Goal: Information Seeking & Learning: Learn about a topic

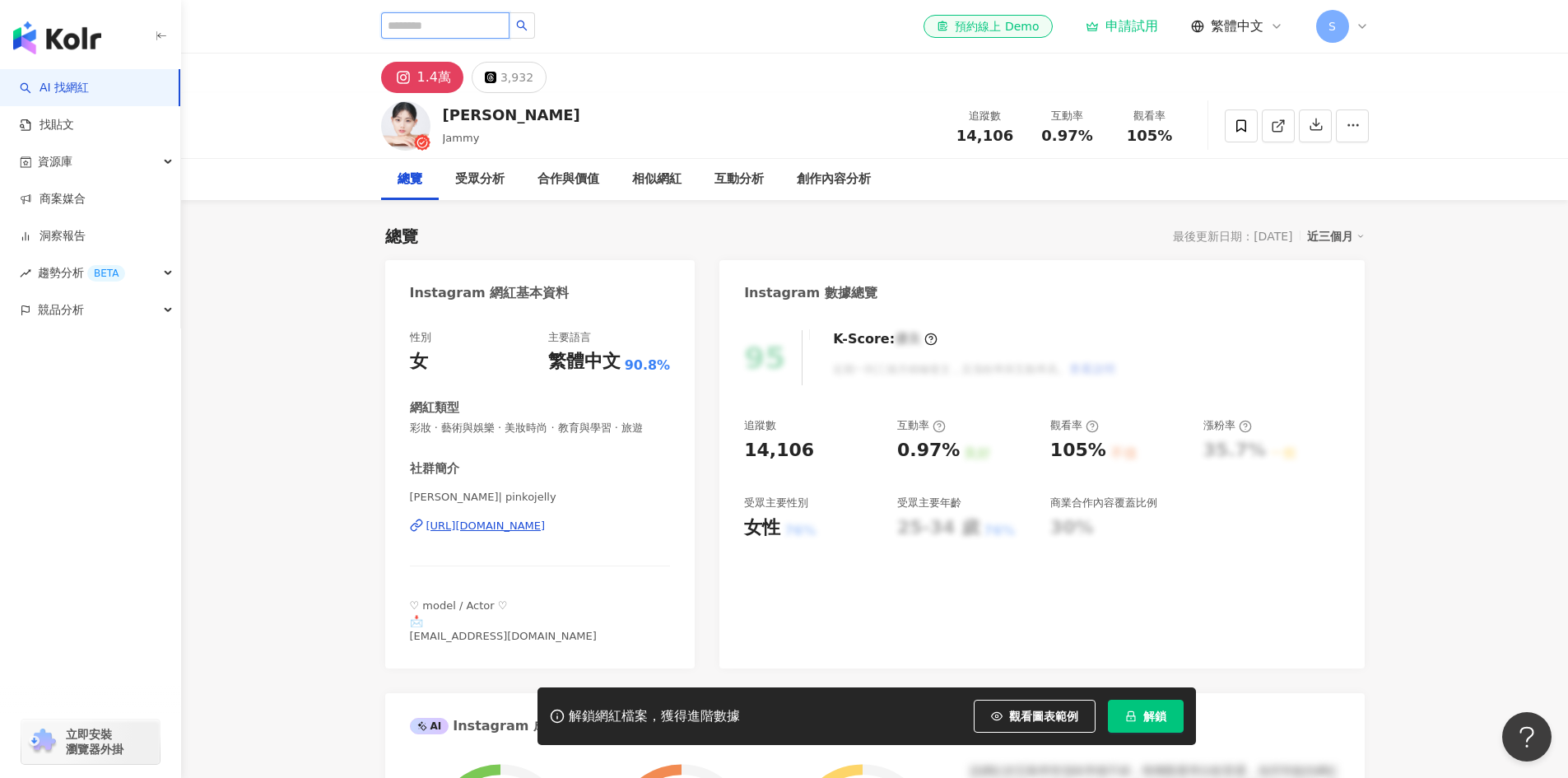
click at [466, 29] on input "search" at bounding box center [446, 25] width 129 height 26
paste input "*********"
type input "*********"
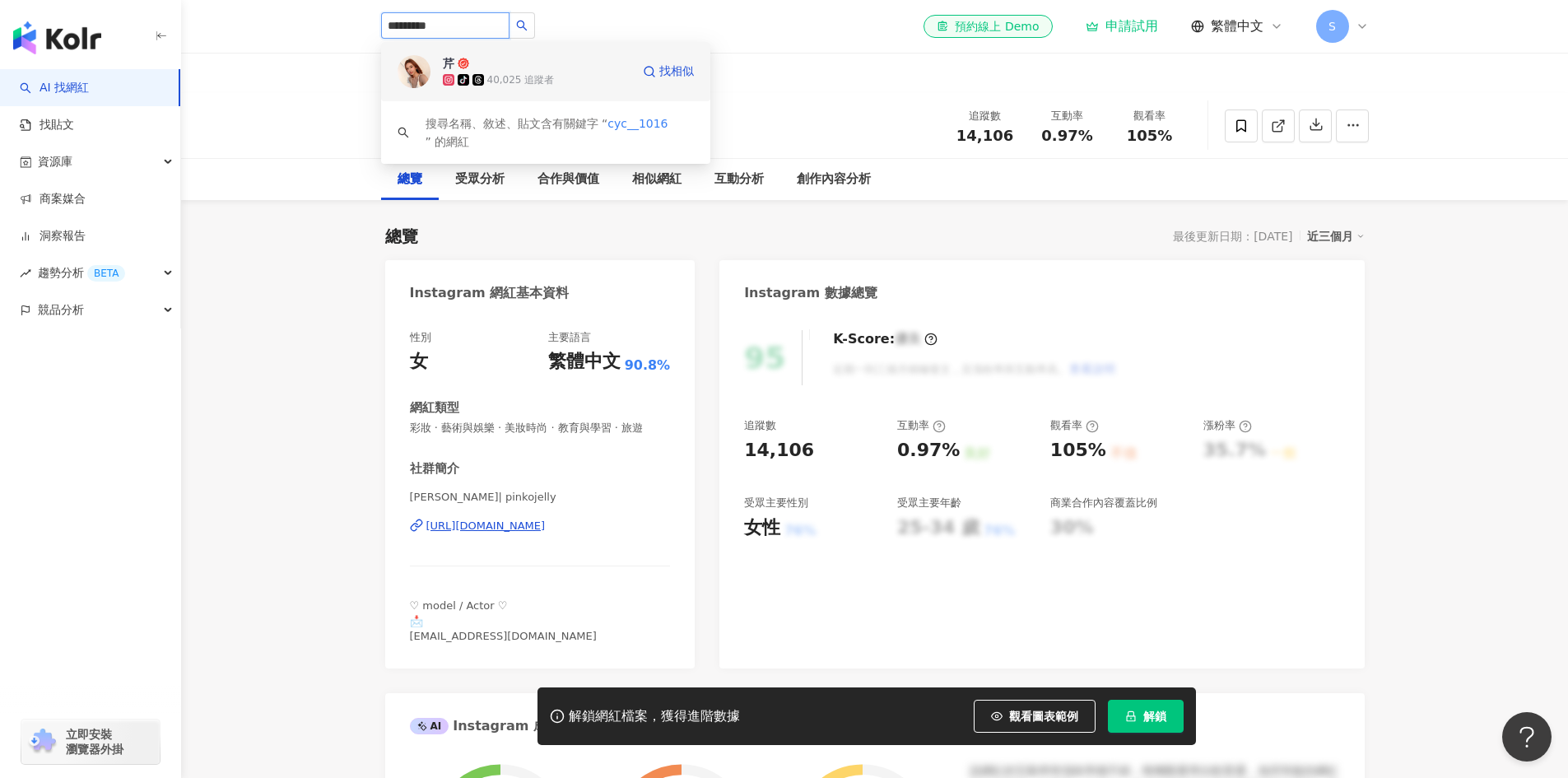
click at [470, 74] on span "tiktok-icon" at bounding box center [465, 79] width 15 height 11
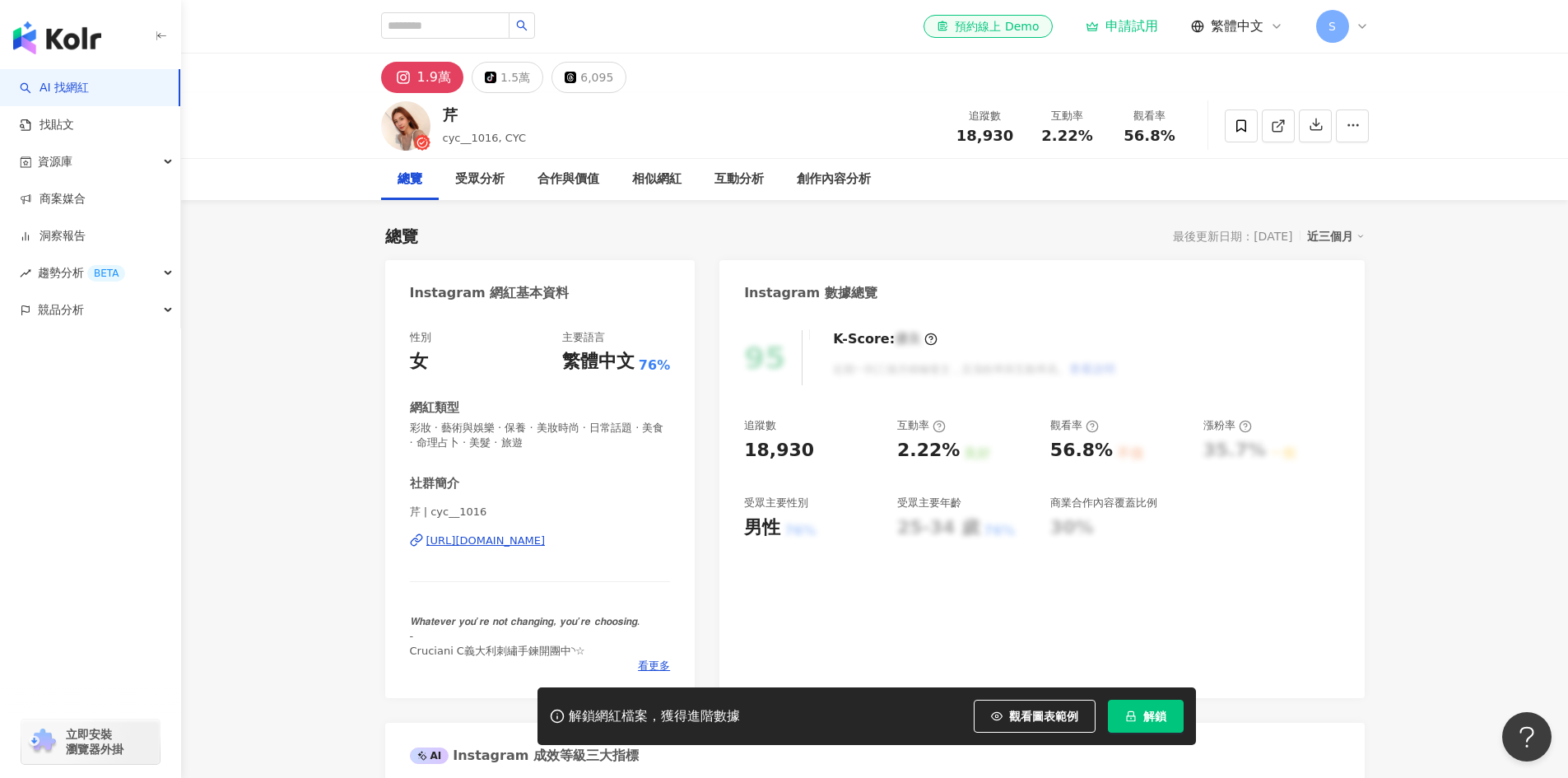
drag, startPoint x: 638, startPoint y: 549, endPoint x: 434, endPoint y: 556, distance: 204.1
click at [402, 555] on div "性別 女 主要語言 繁體中文 76% 網紅類型 彩妝 · 藝術與娛樂 · 保養 · 美妝時尚 · 日常話題 · 美食 · 命理占卜 · 美髮 · 旅遊 社群簡…" at bounding box center [540, 505] width 310 height 385
copy div "https://www.instagram.com/cyc__1016/"
drag, startPoint x: 506, startPoint y: 113, endPoint x: 444, endPoint y: 116, distance: 62.1
click at [444, 116] on div "芹" at bounding box center [485, 115] width 84 height 21
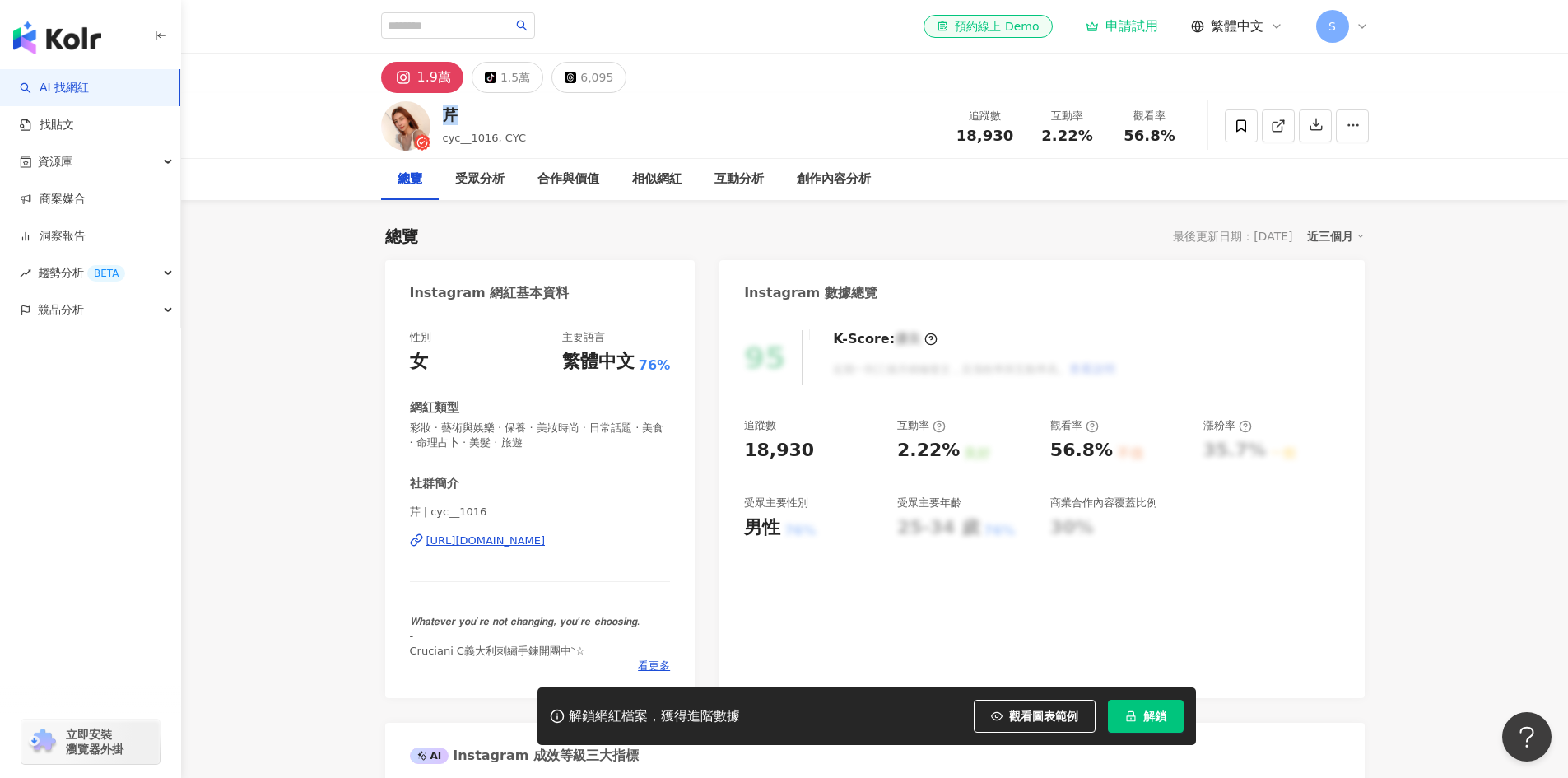
copy div "芹"
click at [448, 30] on input "search" at bounding box center [446, 25] width 129 height 26
paste input "*********"
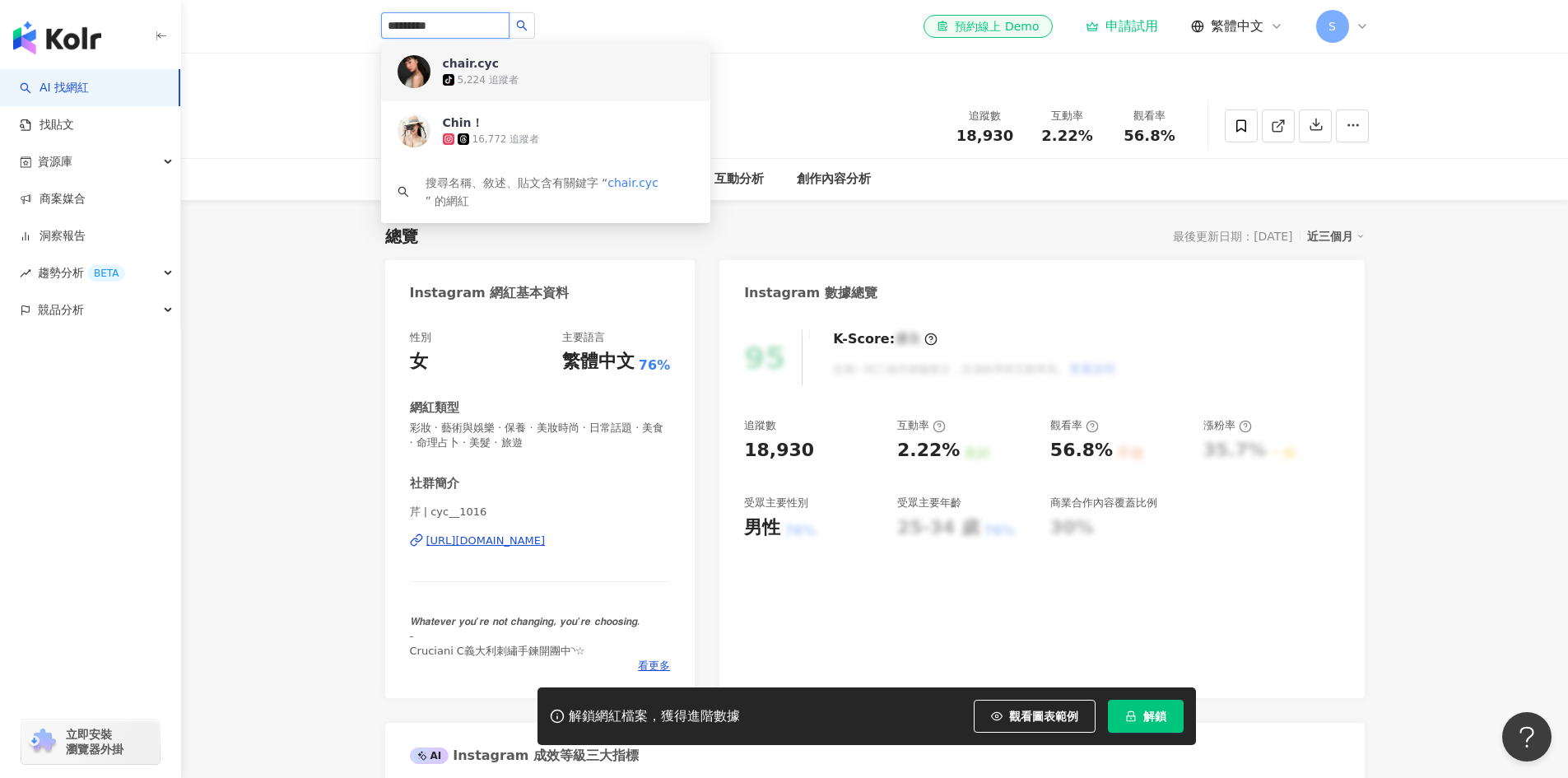
type input "*********"
click at [545, 144] on div "16,772 追蹤者" at bounding box center [537, 139] width 188 height 16
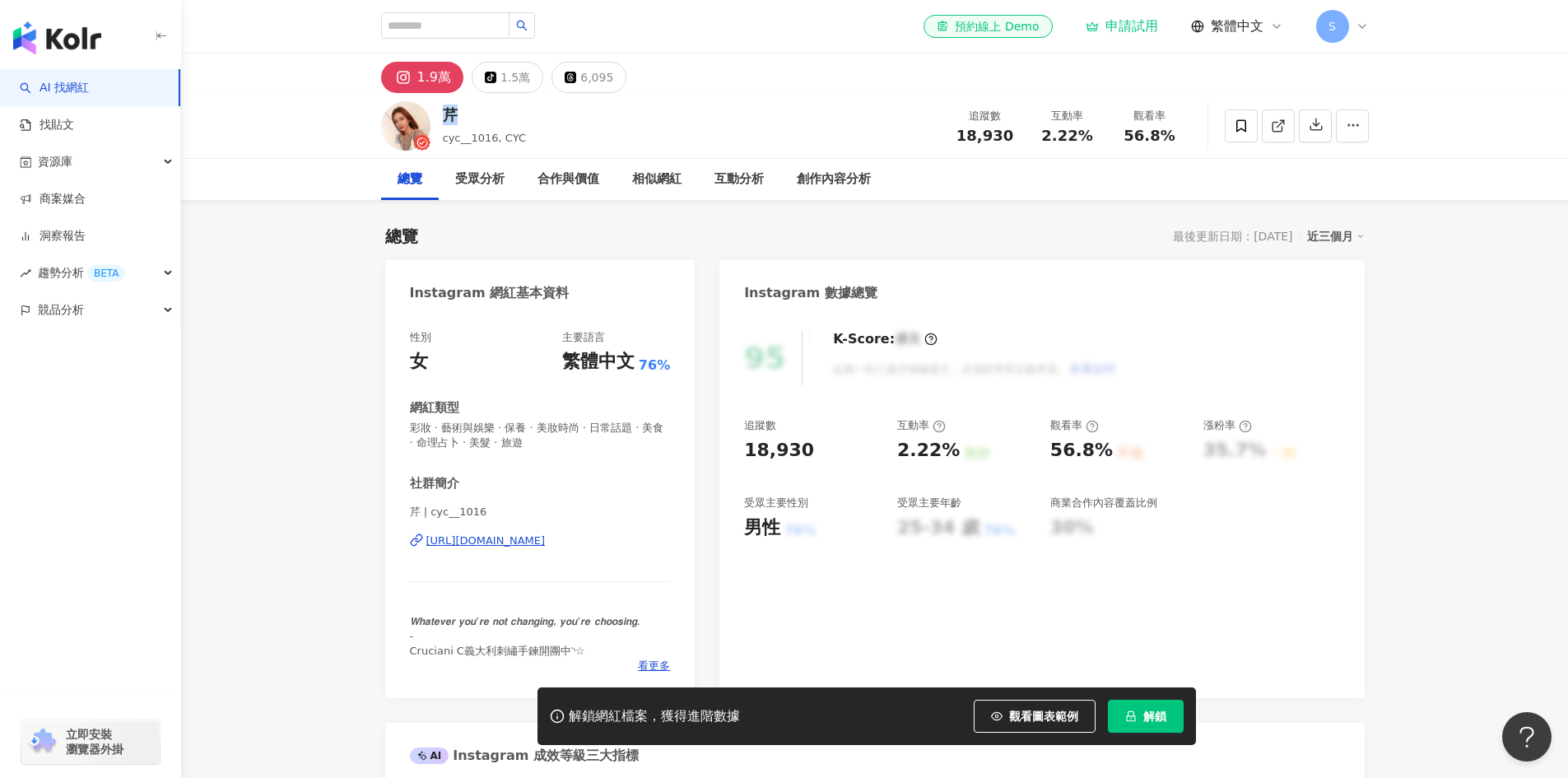
drag, startPoint x: 476, startPoint y: 113, endPoint x: 447, endPoint y: 117, distance: 29.3
click at [447, 117] on div "芹" at bounding box center [485, 115] width 84 height 21
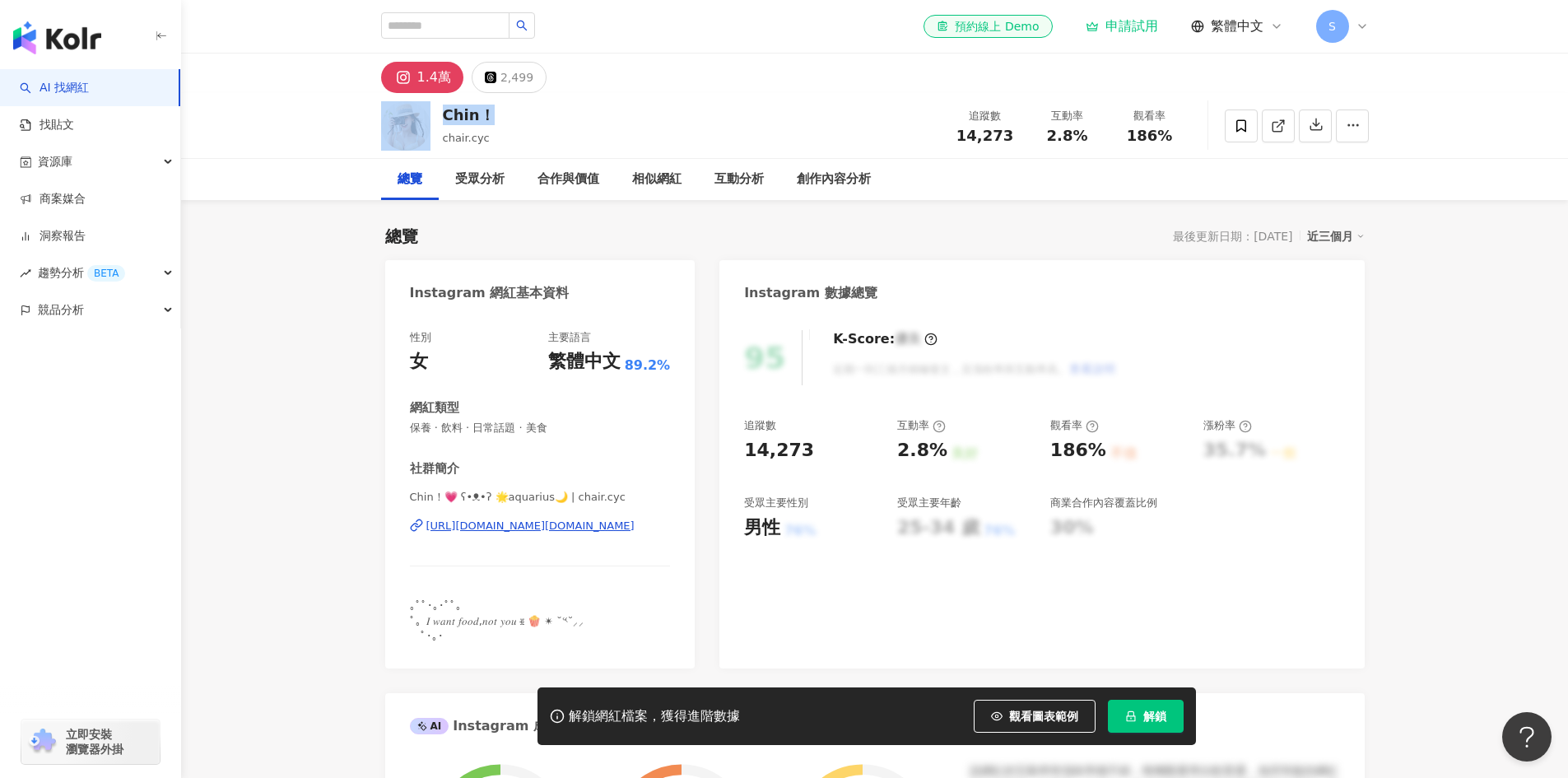
drag, startPoint x: 515, startPoint y: 126, endPoint x: 429, endPoint y: 117, distance: 86.5
click at [429, 117] on div "Chin！ chair.cyc 追蹤數 14,273 互動率 2.8% 觀看率 186%" at bounding box center [875, 125] width 1054 height 65
copy div "Chin！"
click at [638, 529] on div "https://www.instagram.com/chair.cyc/" at bounding box center [540, 525] width 261 height 15
drag, startPoint x: 643, startPoint y: 537, endPoint x: 429, endPoint y: 548, distance: 214.3
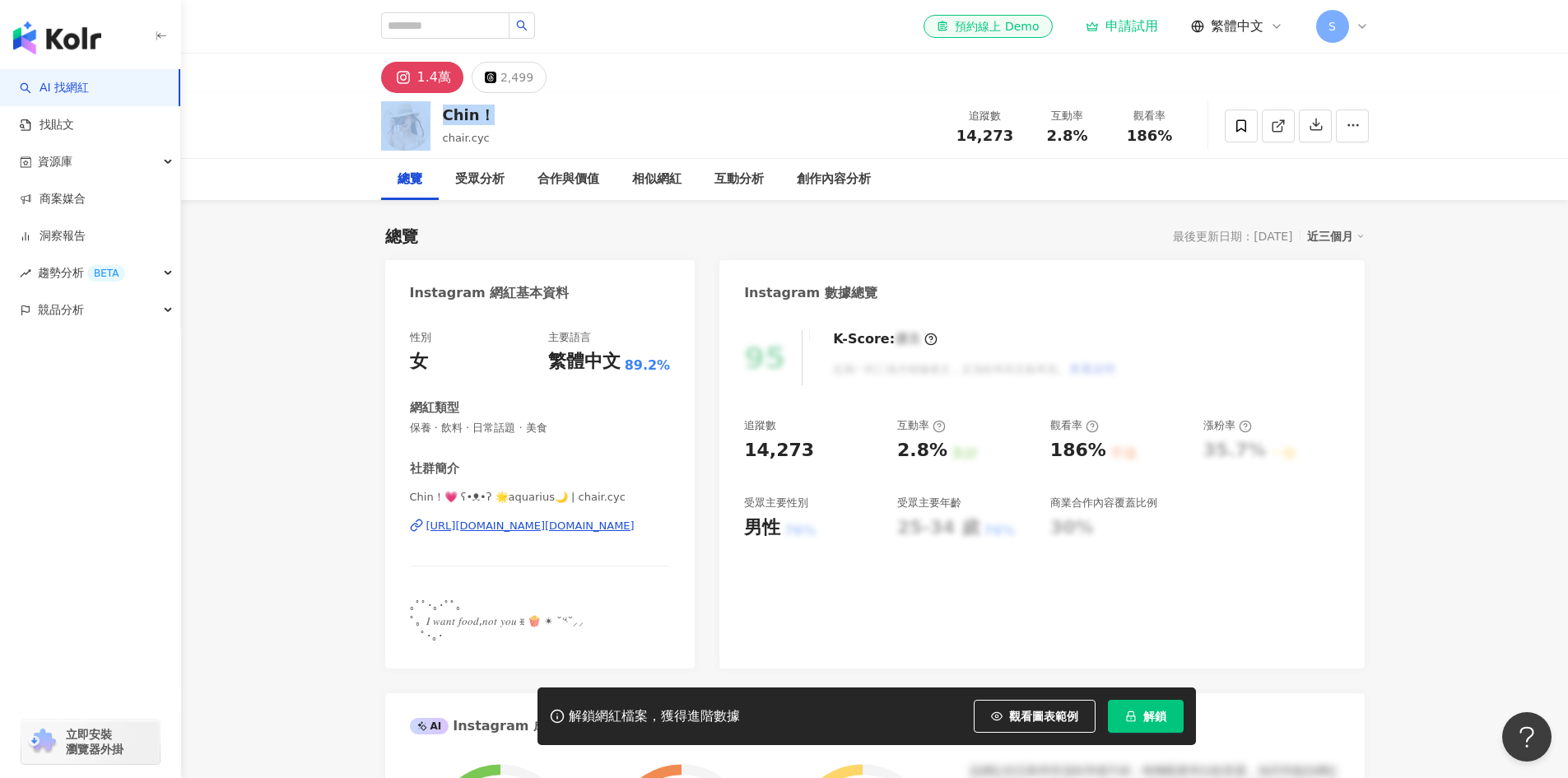
click at [429, 548] on div "Chin！💗 ʕ•ᴥ•ʔ 🌟aquarius🌙 | chair.cyc https://www.instagram.com/chair.cyc/" at bounding box center [540, 537] width 261 height 96
copy div "https://www.instagram.com/chair.cyc/"
drag, startPoint x: 496, startPoint y: 116, endPoint x: 441, endPoint y: 118, distance: 55.0
click at [441, 118] on div "Chin！ chair.cyc 追蹤數 14,273 互動率 2.8% 觀看率 186%" at bounding box center [875, 125] width 1054 height 65
copy div "Chin！"
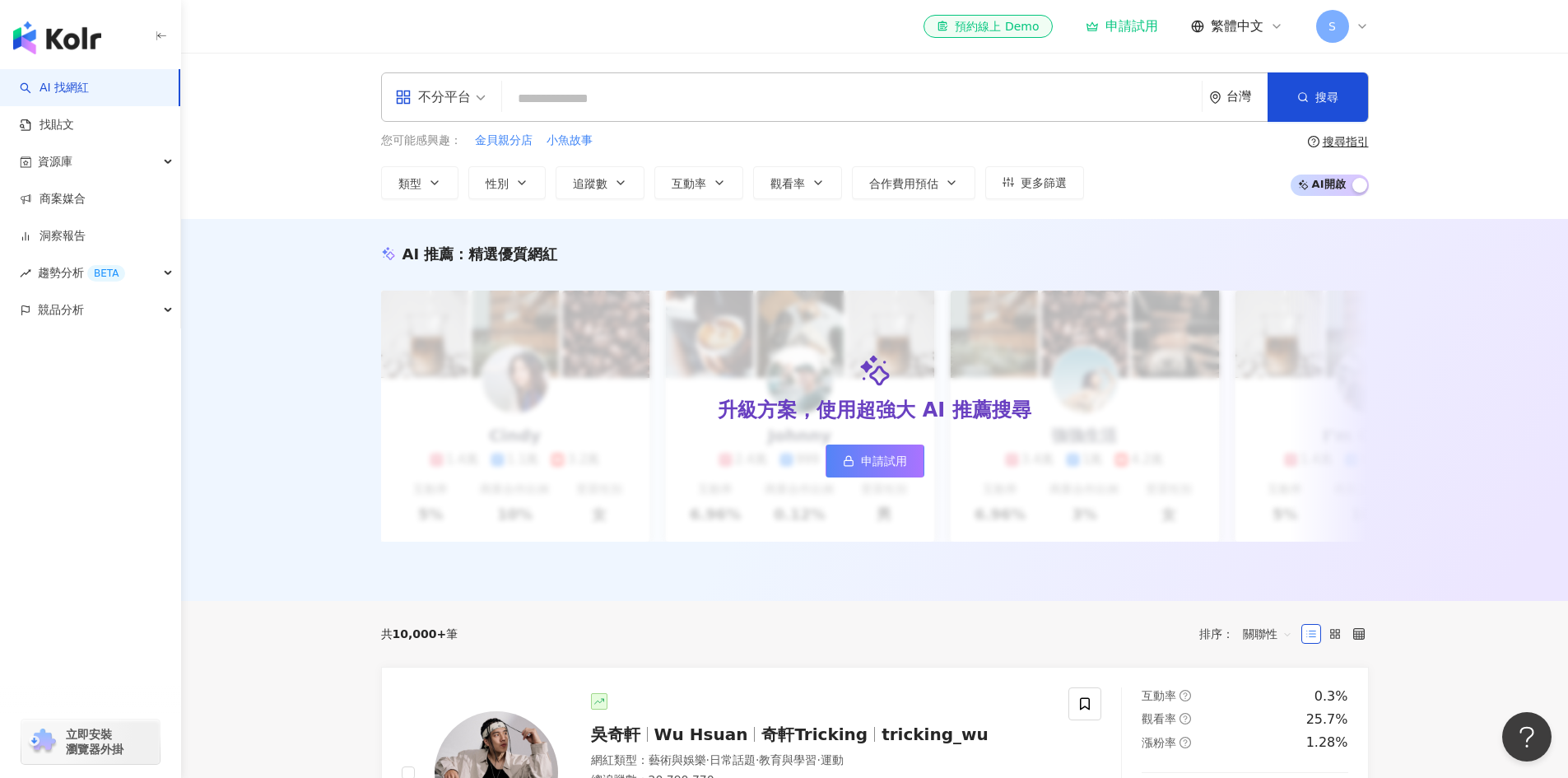
click at [646, 82] on div "不分平台 台灣 搜尋" at bounding box center [875, 96] width 988 height 49
click at [723, 92] on input "search" at bounding box center [852, 99] width 686 height 31
paste input "**********"
type input "**********"
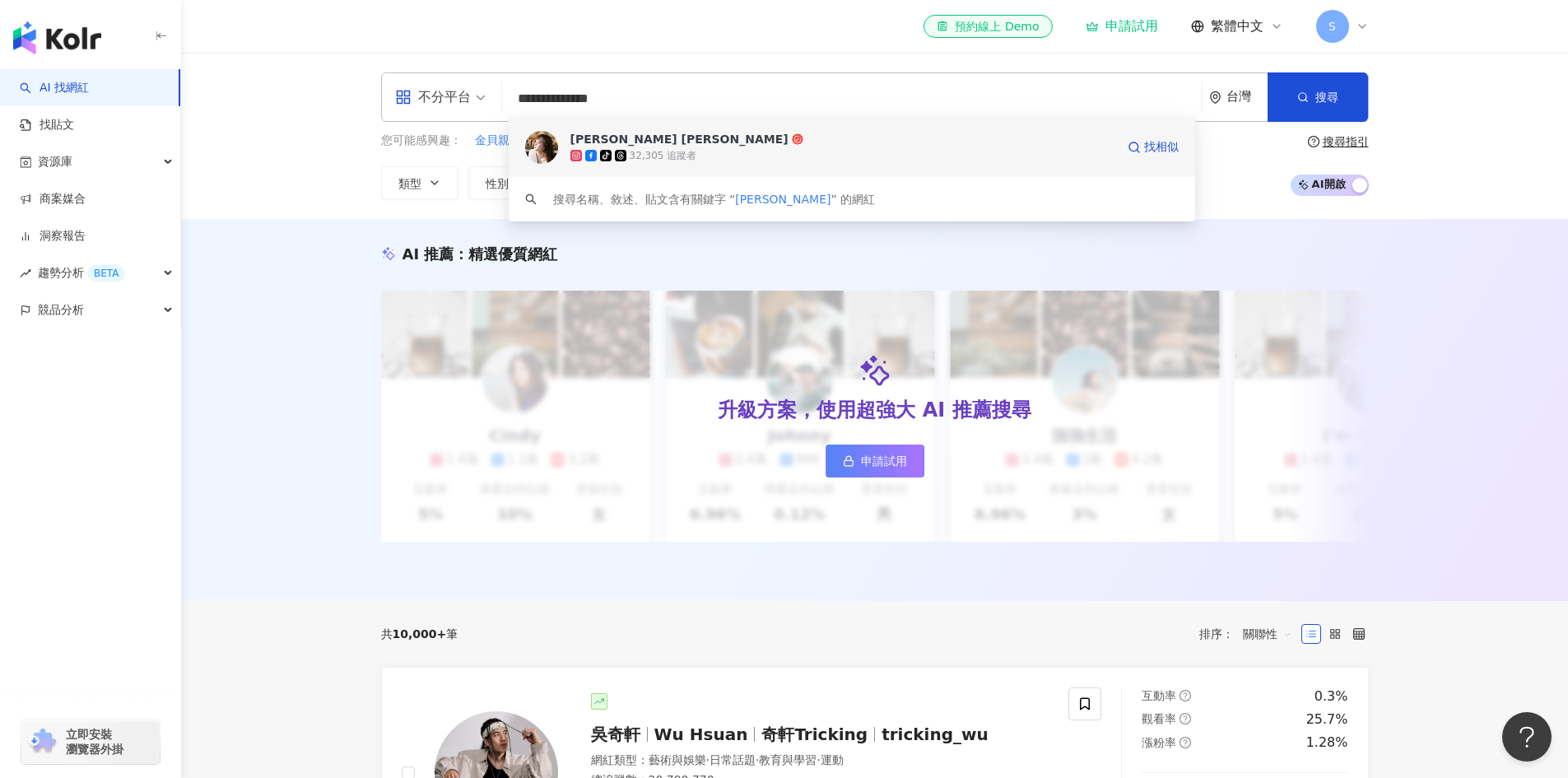
click at [720, 149] on div "tiktok-icon 32,305 追蹤者" at bounding box center [843, 155] width 545 height 16
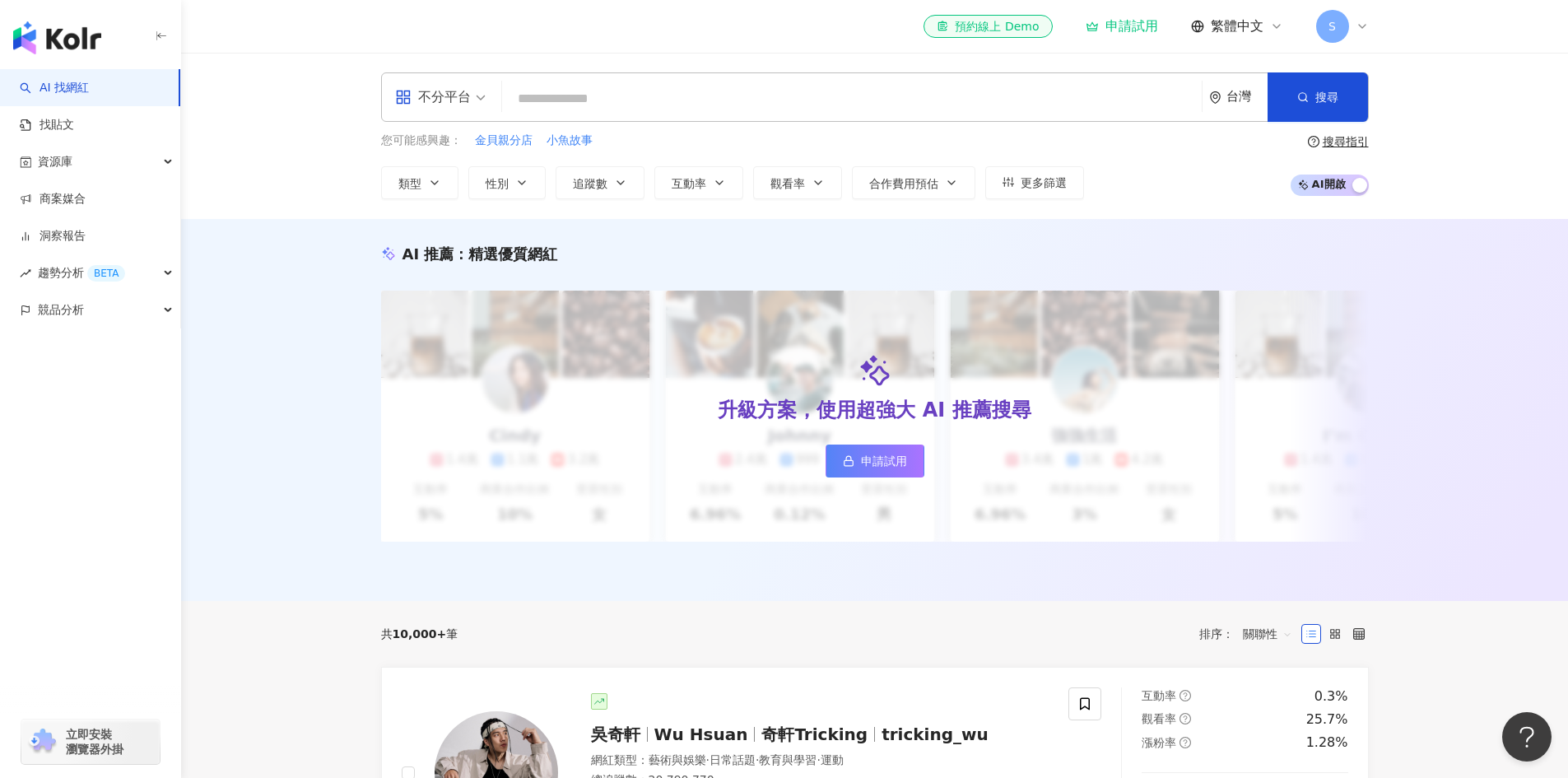
paste input "**********"
type input "**********"
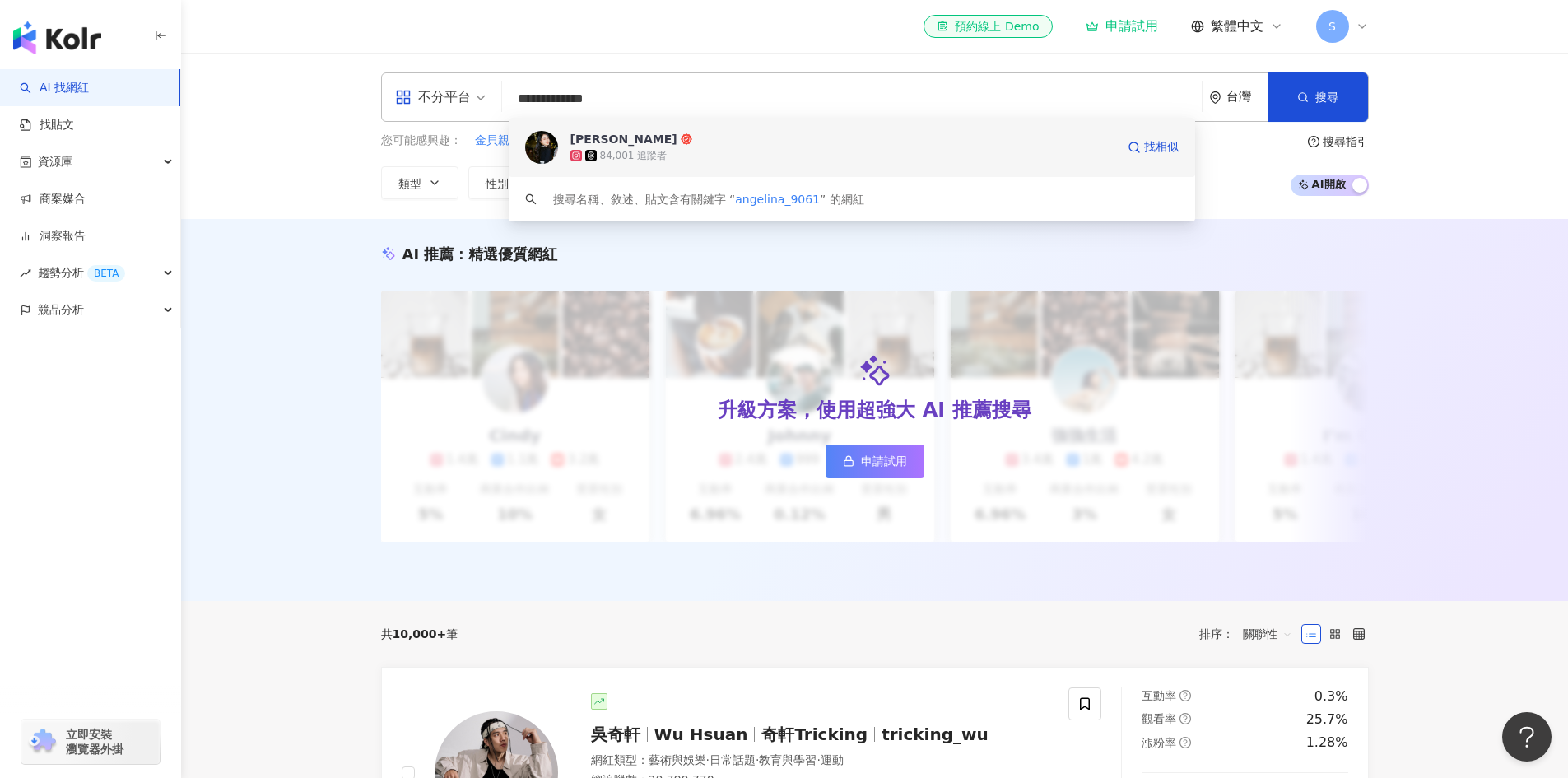
click at [694, 142] on span "盧鈺珊" at bounding box center [843, 139] width 545 height 16
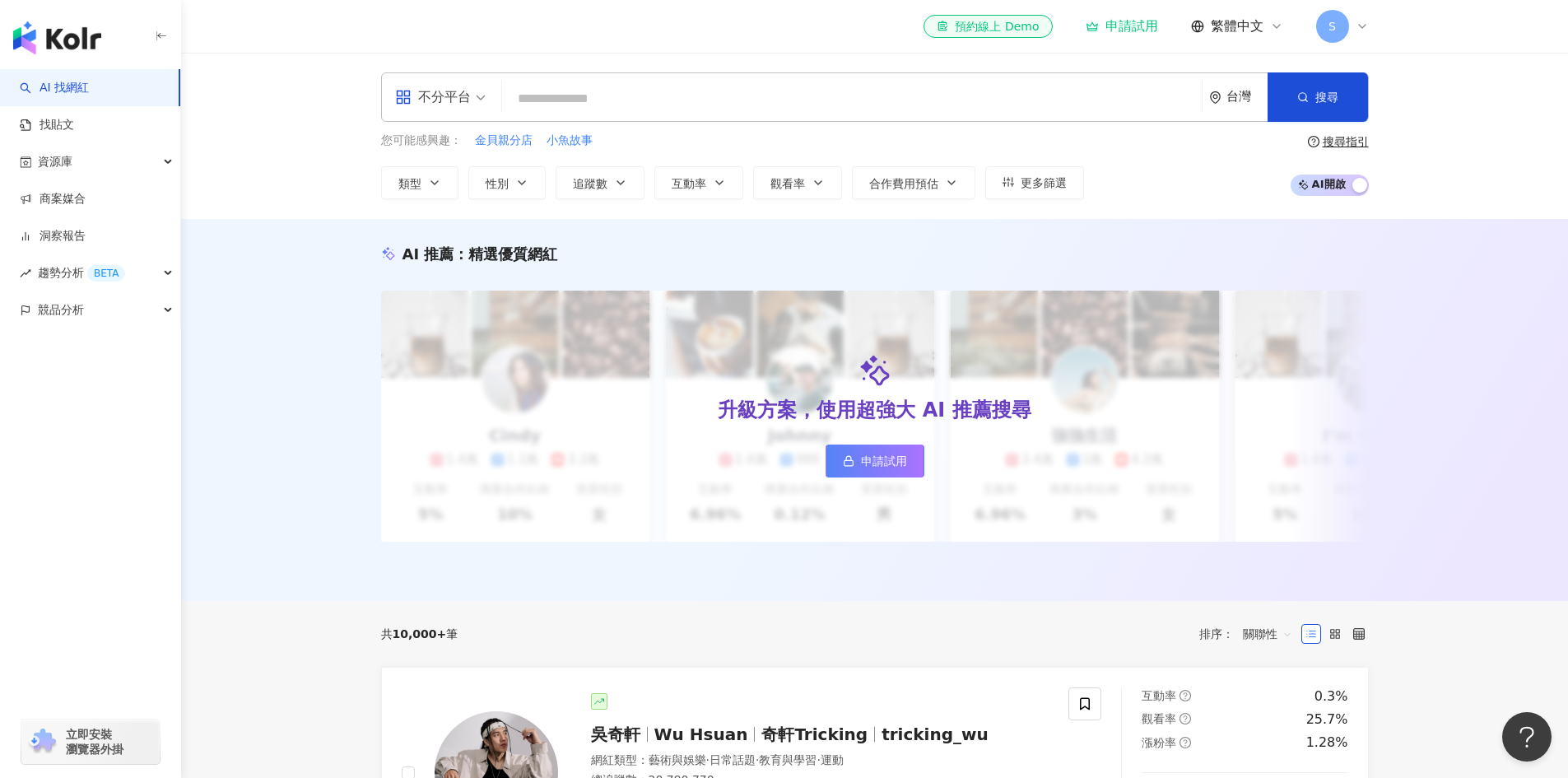
click at [706, 87] on input "search" at bounding box center [852, 99] width 686 height 31
paste input "*******"
type input "*******"
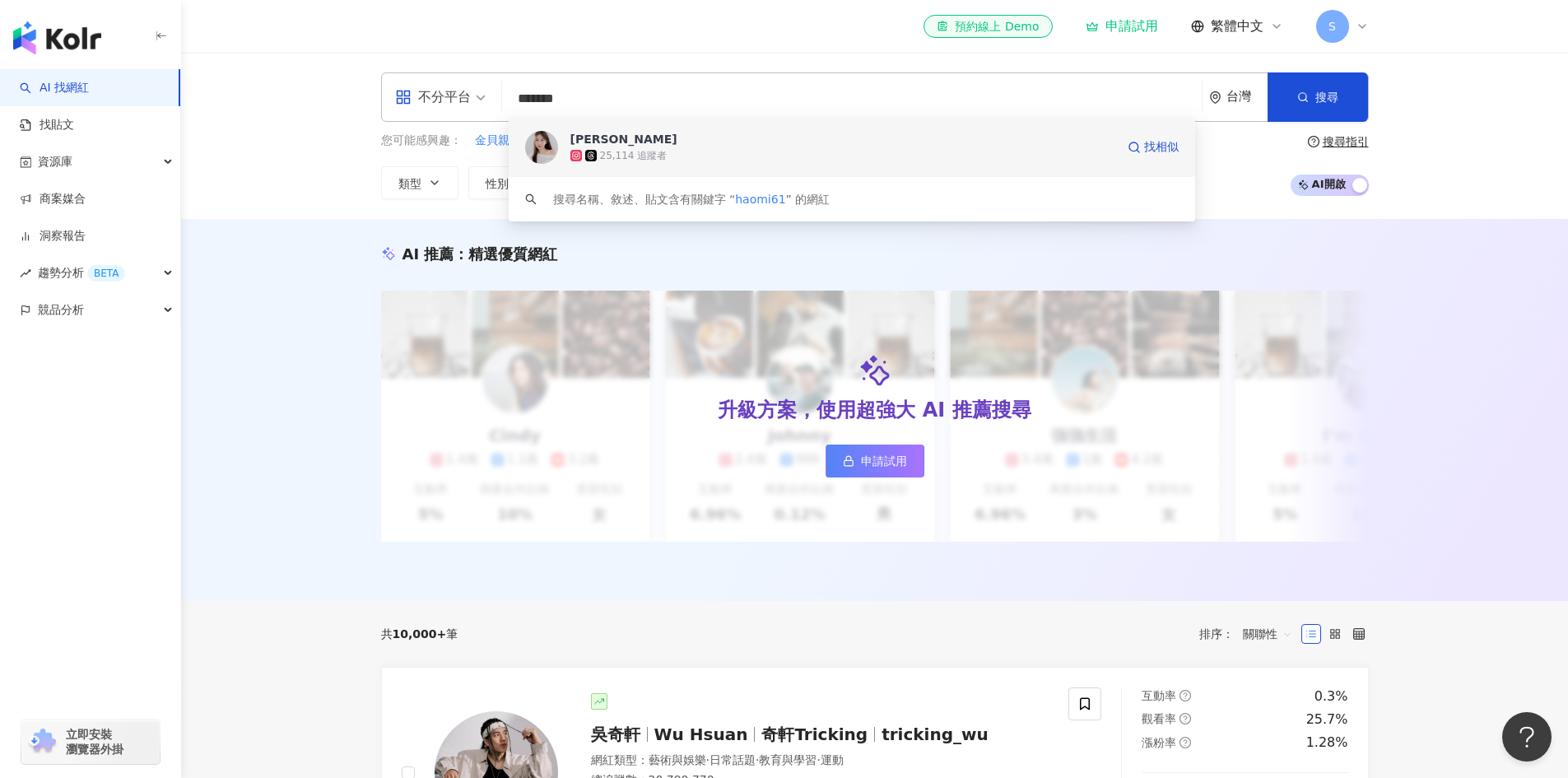
click at [744, 152] on div "25,114 追蹤者" at bounding box center [843, 155] width 545 height 16
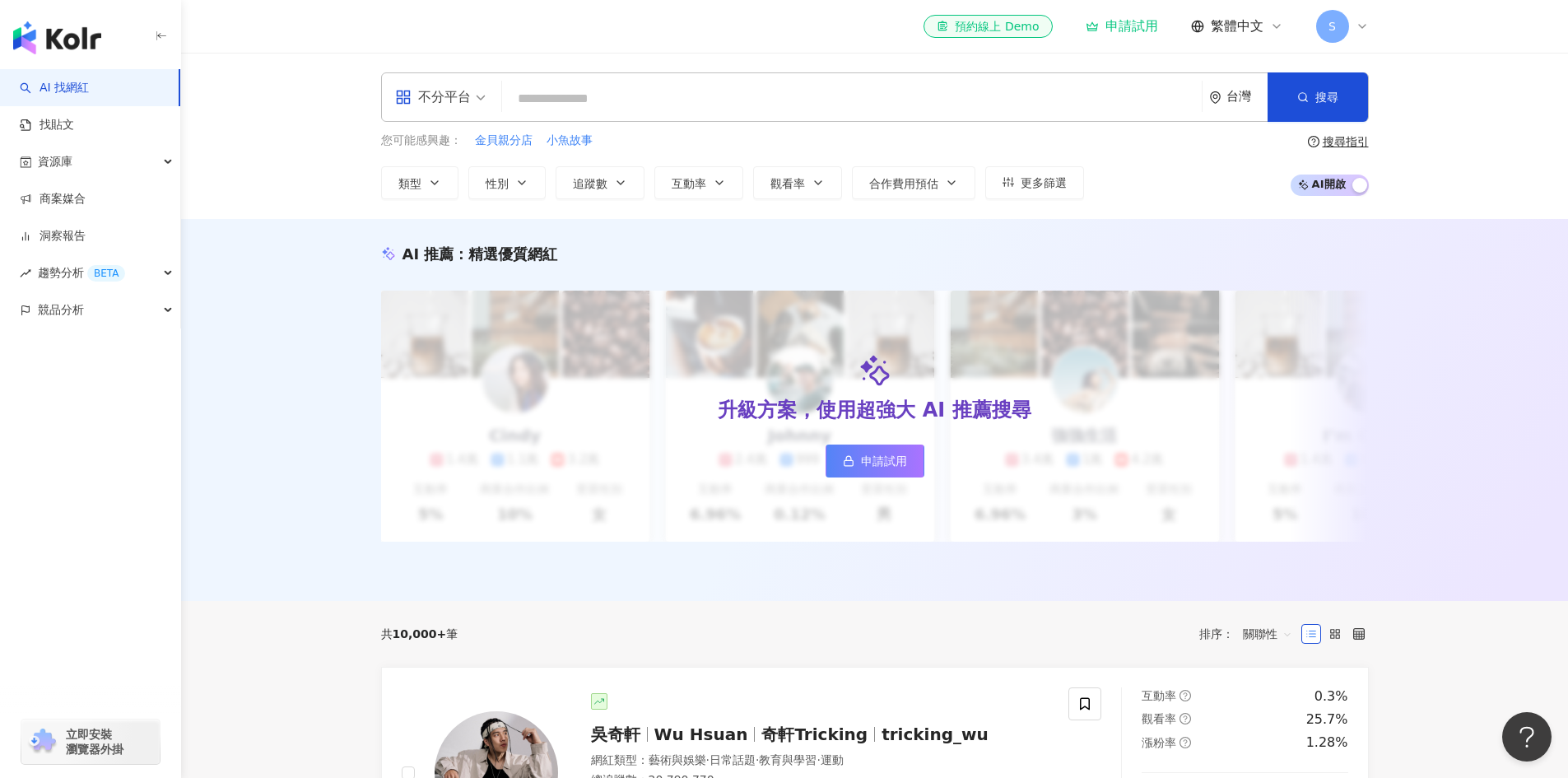
click at [748, 109] on input "search" at bounding box center [852, 99] width 686 height 31
paste input "**********"
type input "**********"
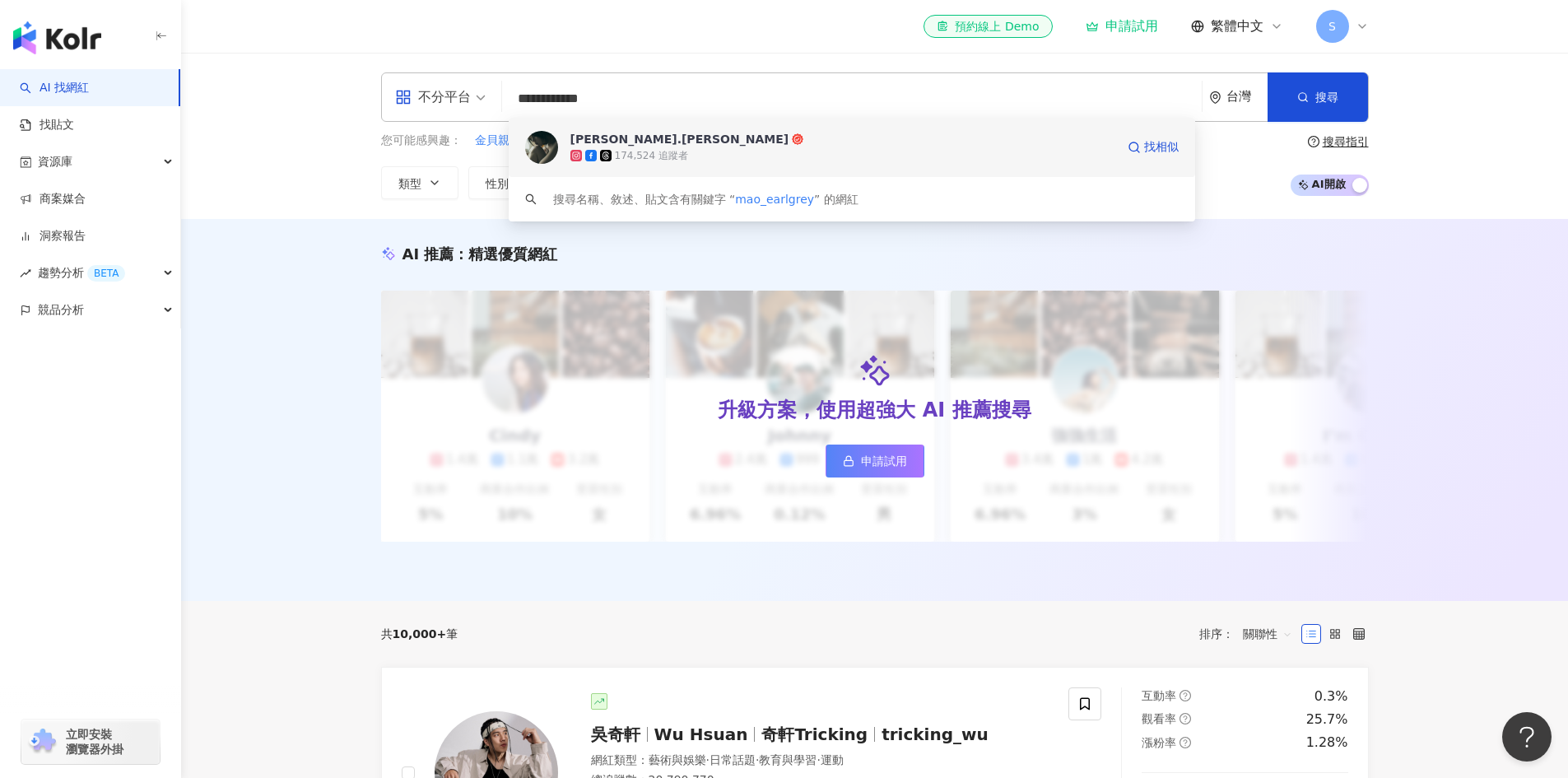
click at [731, 144] on span "Mao.懋懋" at bounding box center [843, 139] width 545 height 16
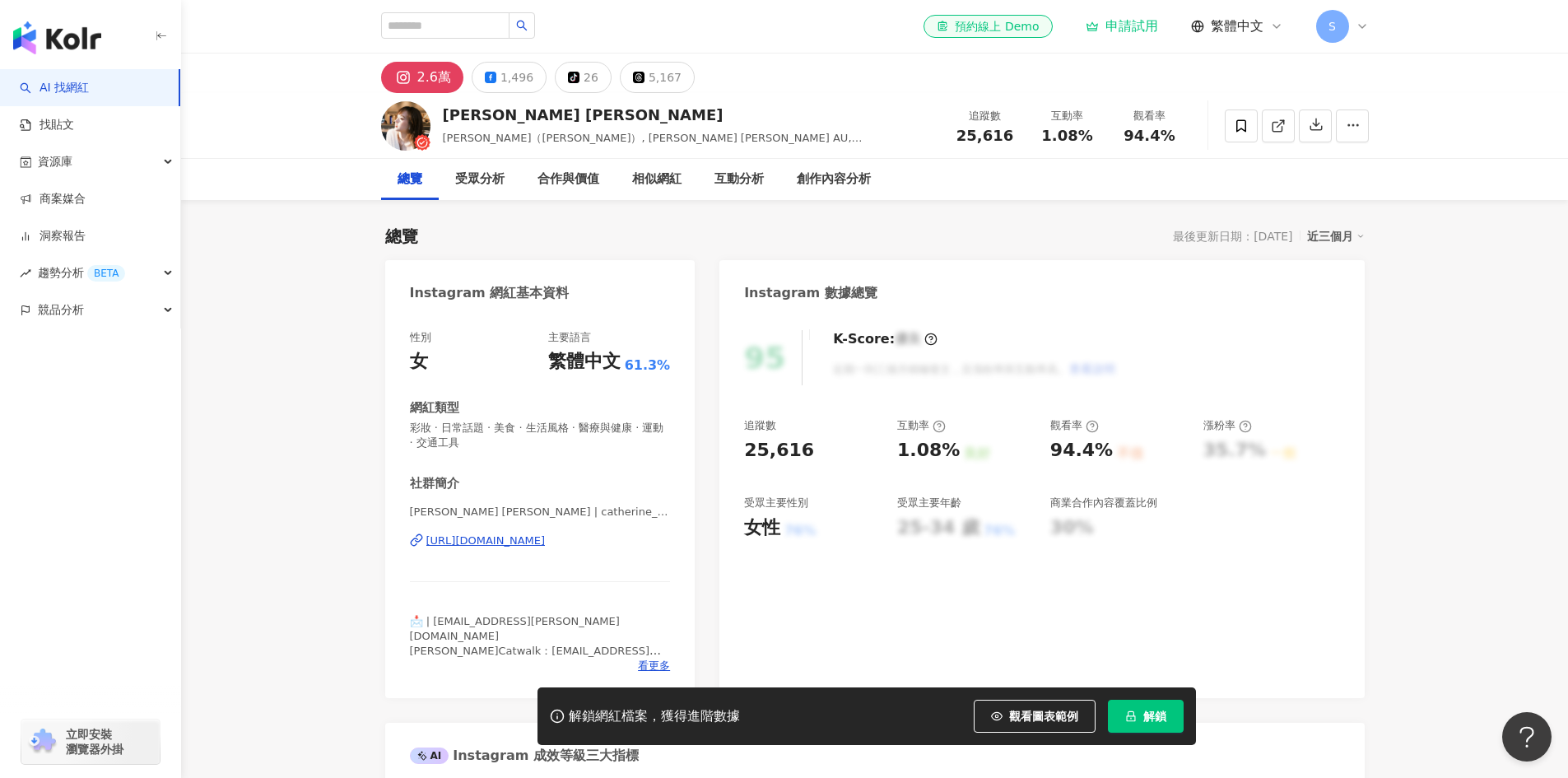
drag, startPoint x: 676, startPoint y: 548, endPoint x: 421, endPoint y: 557, distance: 255.2
click at [421, 557] on div "性別 女 主要語言 繁體中文 61.3% 網紅類型 彩妝 · 日常話題 · 美食 · 生活風格 · 醫療與健康 · 運動 · 交通工具 社群簡介 陳萱 Cat…" at bounding box center [540, 505] width 310 height 385
copy div "https://www.instagram.com/catherine__vdv/"
click at [506, 79] on div "1,496" at bounding box center [517, 77] width 33 height 23
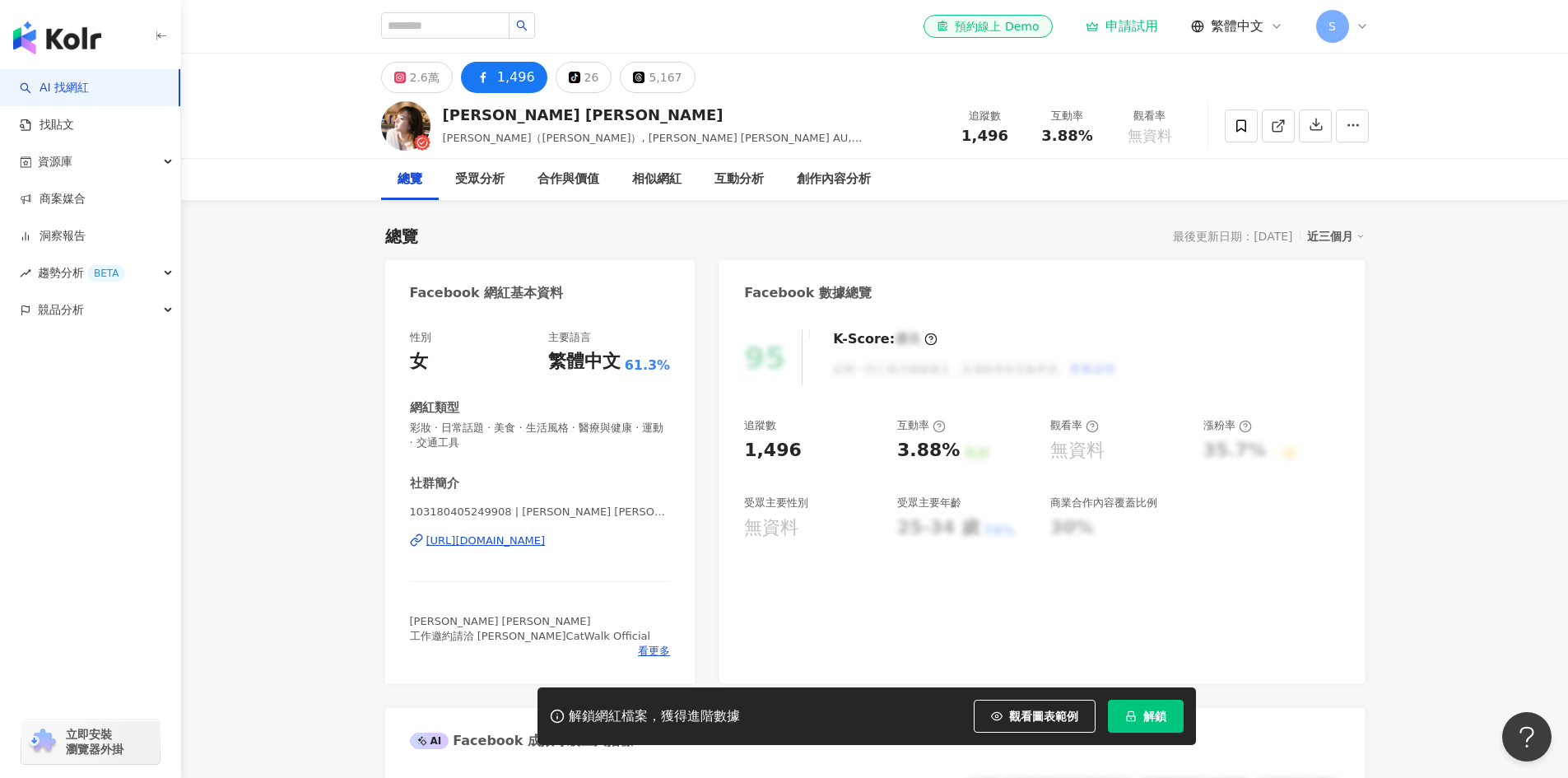
drag, startPoint x: 658, startPoint y: 552, endPoint x: 429, endPoint y: 554, distance: 229.0
click at [429, 554] on div "103180405249908 | 陳萱 Catherine https://www.facebook.com/103180405249908" at bounding box center [540, 552] width 261 height 96
copy div "https://www.facebook.com/103180405249908"
click at [465, 24] on input "search" at bounding box center [446, 25] width 129 height 26
paste input "*******"
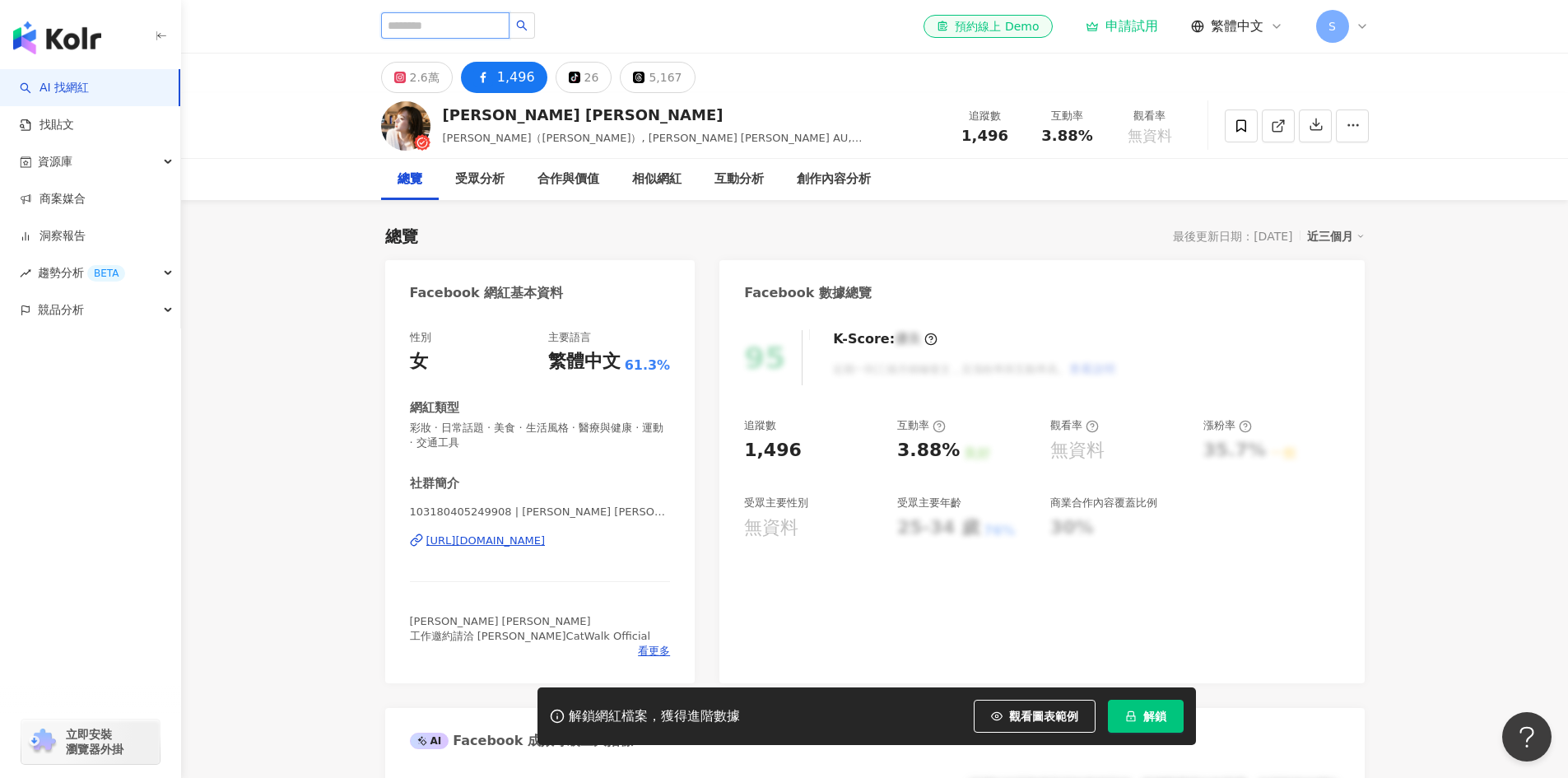
type input "*******"
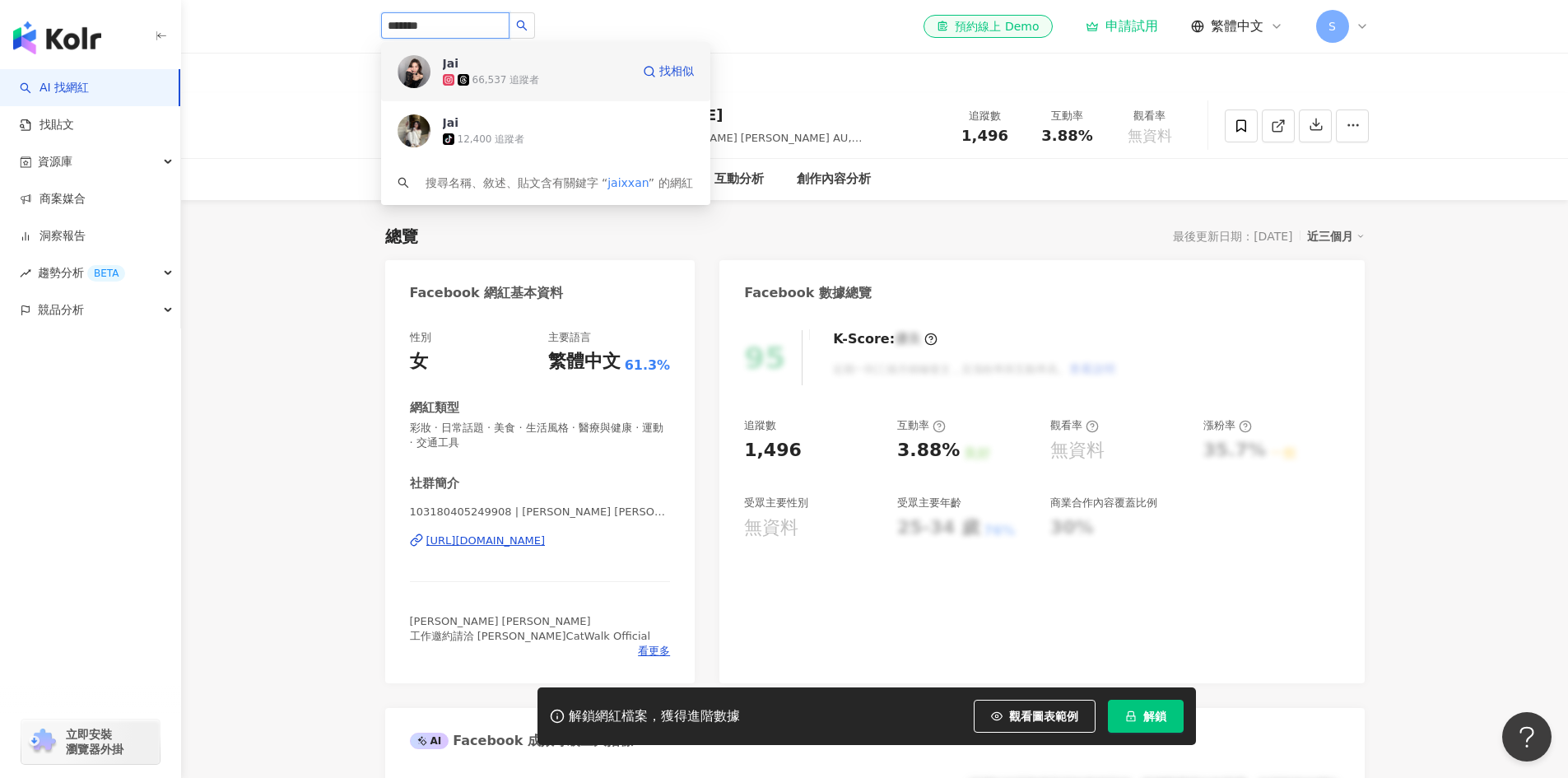
click at [531, 93] on div "Jai 66,537 追蹤者 找相似" at bounding box center [546, 71] width 329 height 59
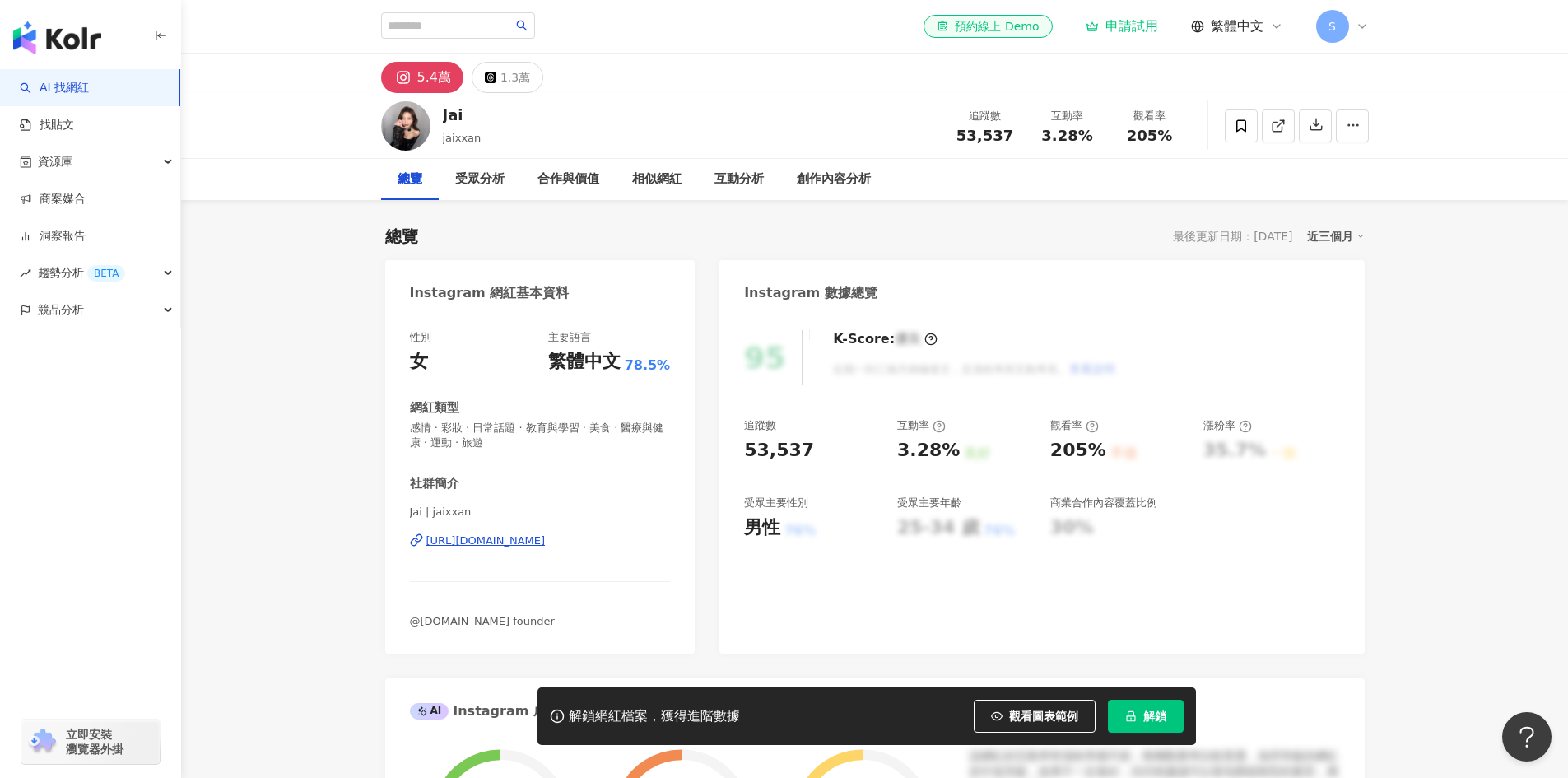
drag, startPoint x: 638, startPoint y: 557, endPoint x: 423, endPoint y: 564, distance: 215.1
click at [423, 564] on div "Jai | jaixxan [URL][DOMAIN_NAME]" at bounding box center [540, 552] width 261 height 96
copy div "[URL][DOMAIN_NAME]"
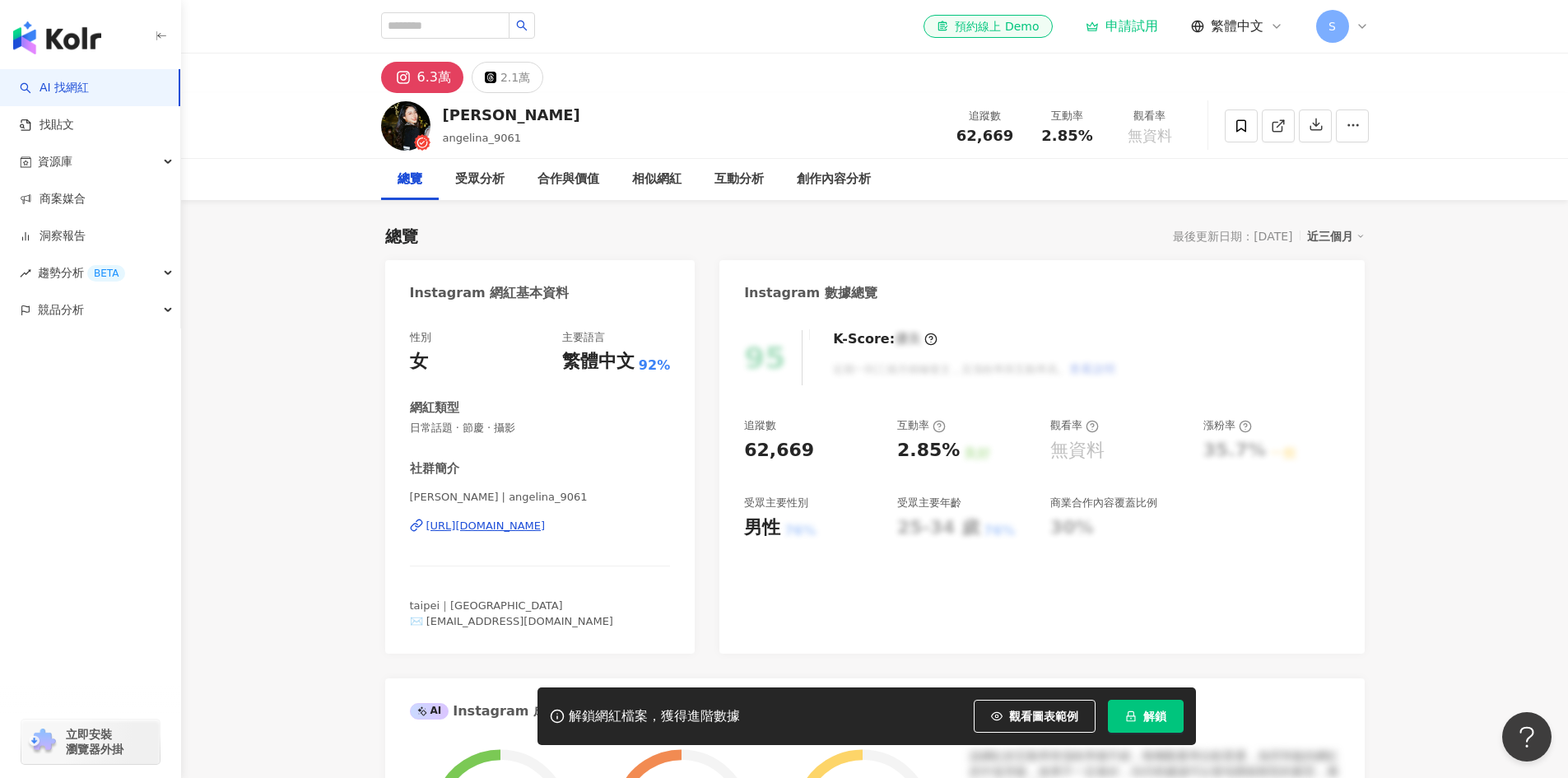
drag, startPoint x: 665, startPoint y: 539, endPoint x: 426, endPoint y: 546, distance: 239.1
click at [426, 546] on div "Angelina Lu | angelina_9061 https://www.instagram.com/angelina_9061/" at bounding box center [540, 537] width 261 height 96
copy div "https://www.instagram.com/angelina_9061/"
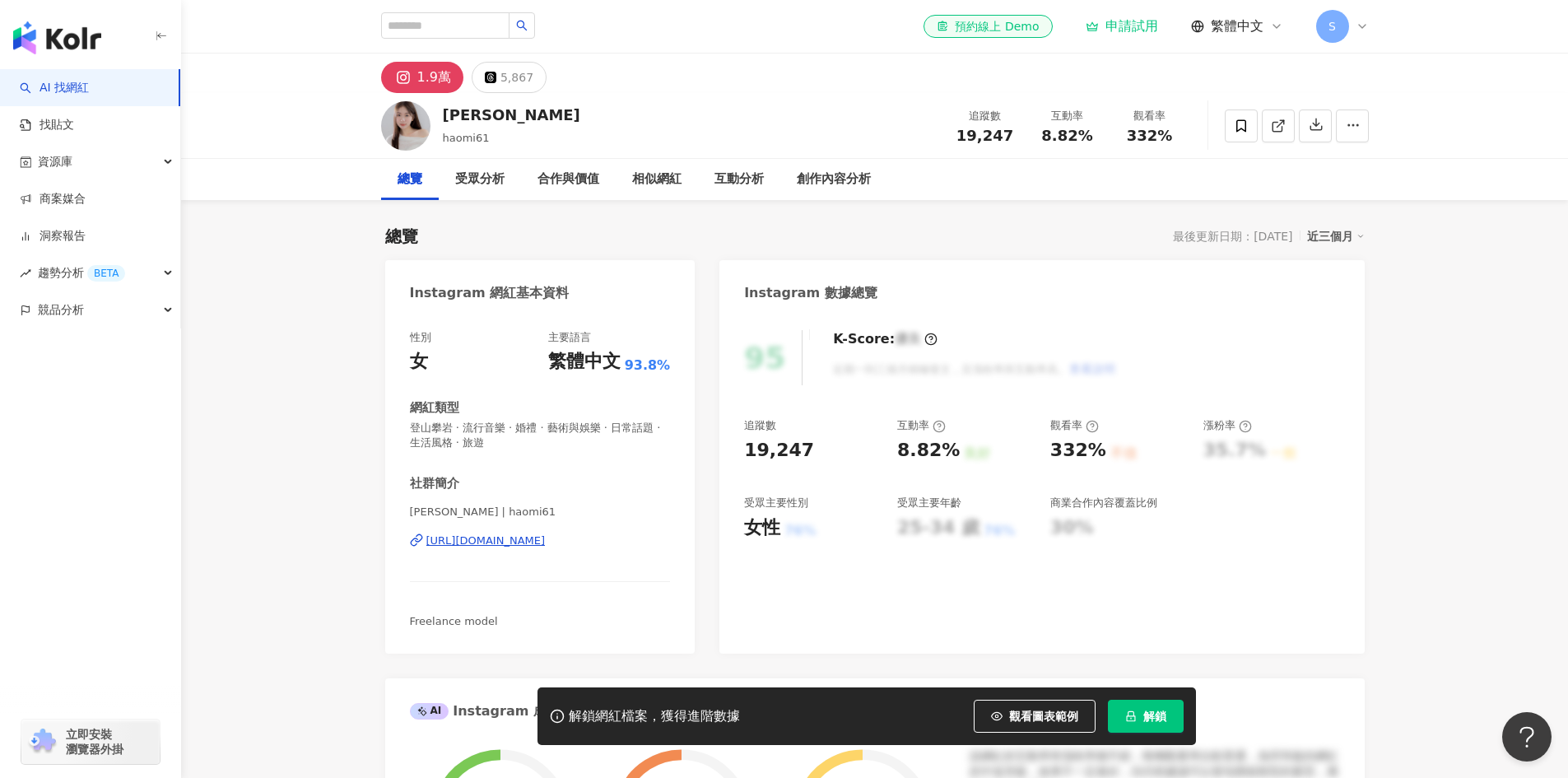
drag, startPoint x: 672, startPoint y: 544, endPoint x: 424, endPoint y: 554, distance: 248.2
click at [424, 554] on div "性別 女 主要語言 繁體中文 93.8% 網紅類型 登山攀岩 · 流行音樂 · 婚禮 · 藝術與娛樂 · 日常話題 · 生活風格 · 旅遊 社群簡介 [PER…" at bounding box center [540, 483] width 310 height 340
copy div "https://www.instagram.com/haomi61/"
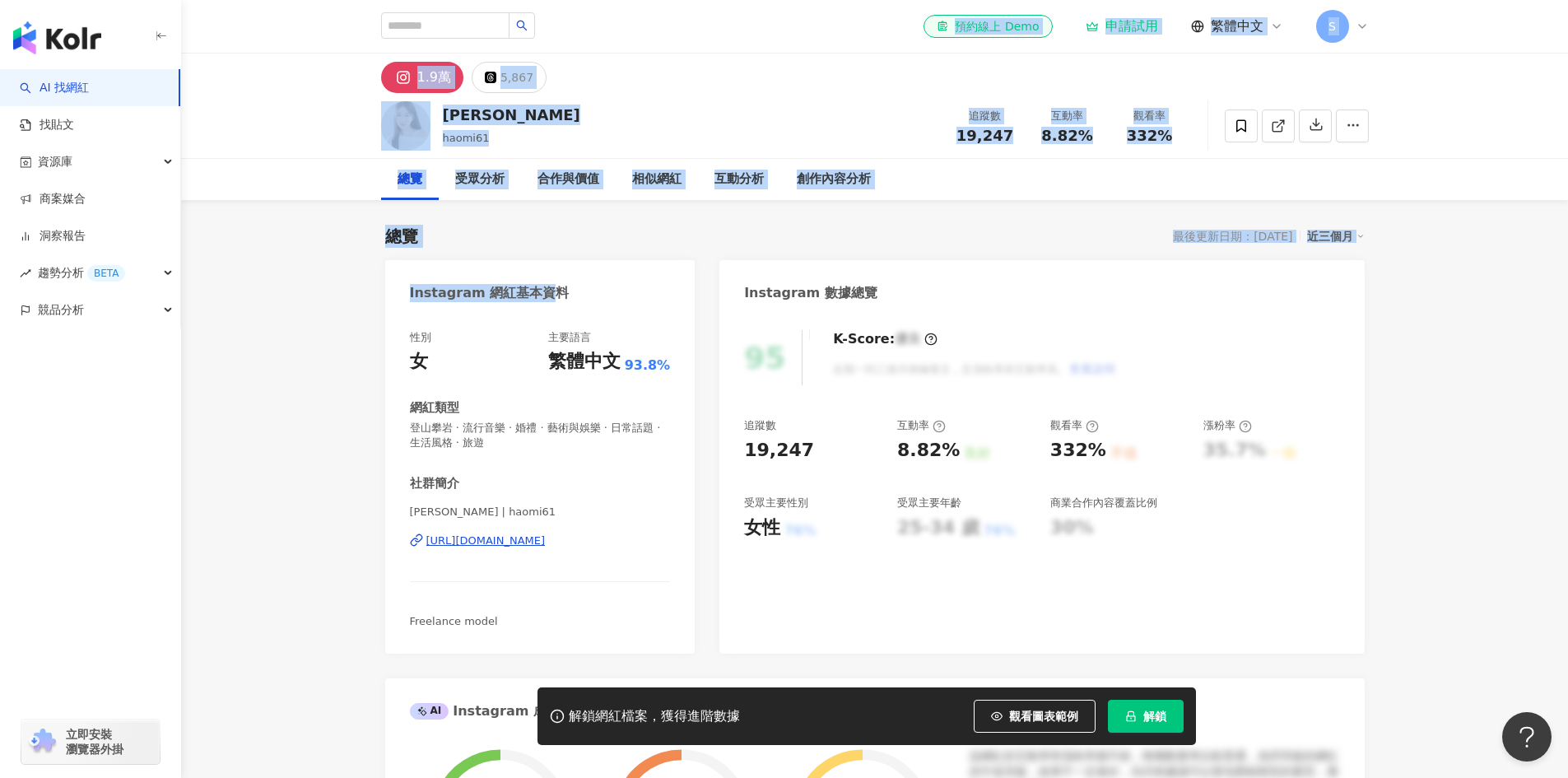
drag, startPoint x: 540, startPoint y: 260, endPoint x: 496, endPoint y: -63, distance: 326.0
click at [496, 0] on html "AI 找網紅 找貼文 資源庫 商案媒合 洞察報告 趨勢分析 BETA 競品分析 立即安裝 瀏覽器外掛 el-icon-cs 預約線上 Demo 申請試用 繁體…" at bounding box center [784, 389] width 1568 height 778
click at [713, 132] on div "李妮 haomi61 追蹤數 19,247 互動率 8.82% 觀看率 332%" at bounding box center [875, 125] width 1054 height 65
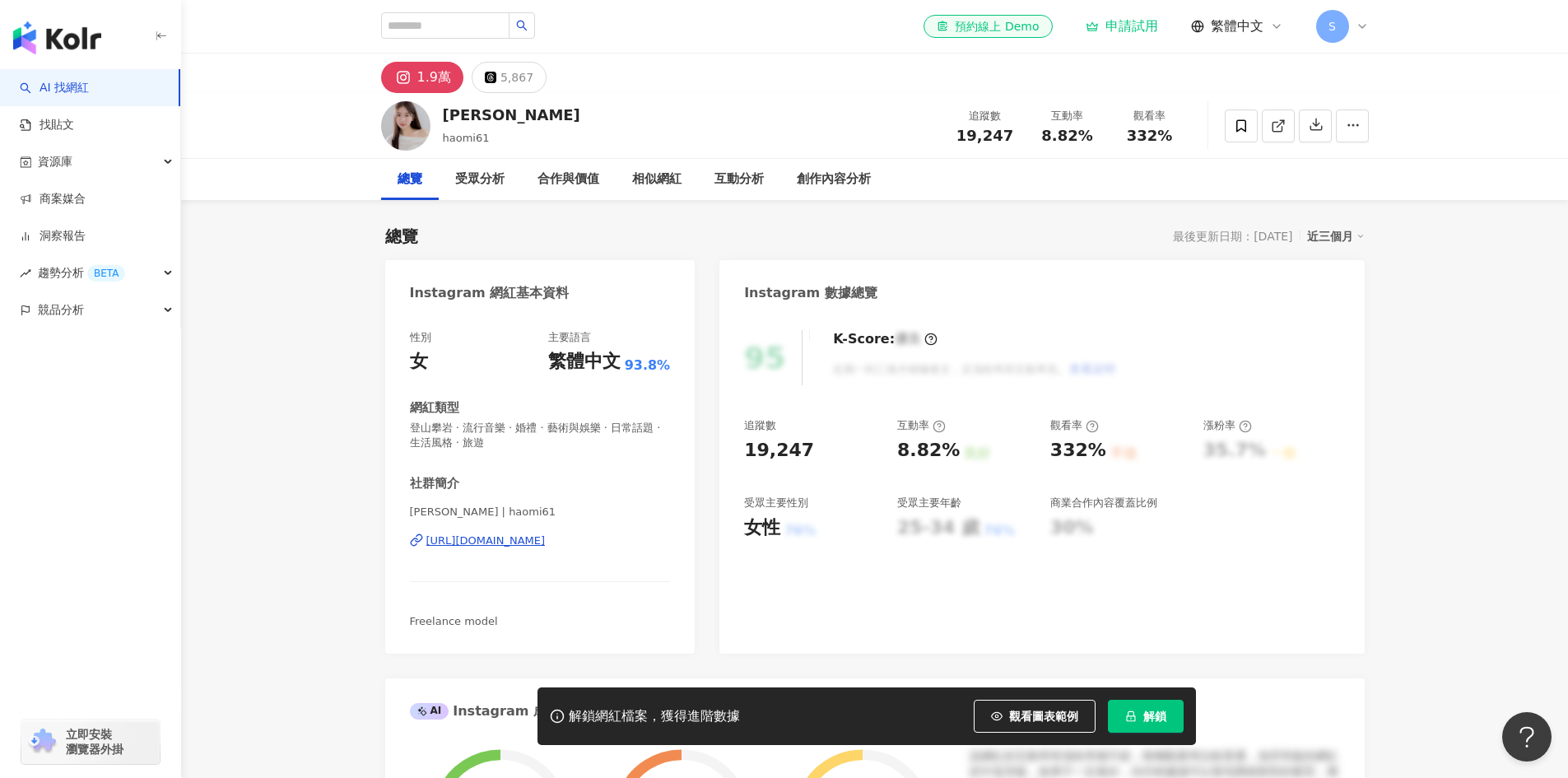
drag, startPoint x: 679, startPoint y: 550, endPoint x: 429, endPoint y: 553, distance: 250.0
click at [429, 553] on div "性別 女 主要語言 繁體中文 93.8% 網紅類型 登山攀岩 · 流行音樂 · 婚禮 · 藝術與娛樂 · 日常話題 · 生活風格 · 旅遊 社群簡介 李妮 |…" at bounding box center [540, 483] width 310 height 340
copy div "https://www.instagram.com/haomi61/"
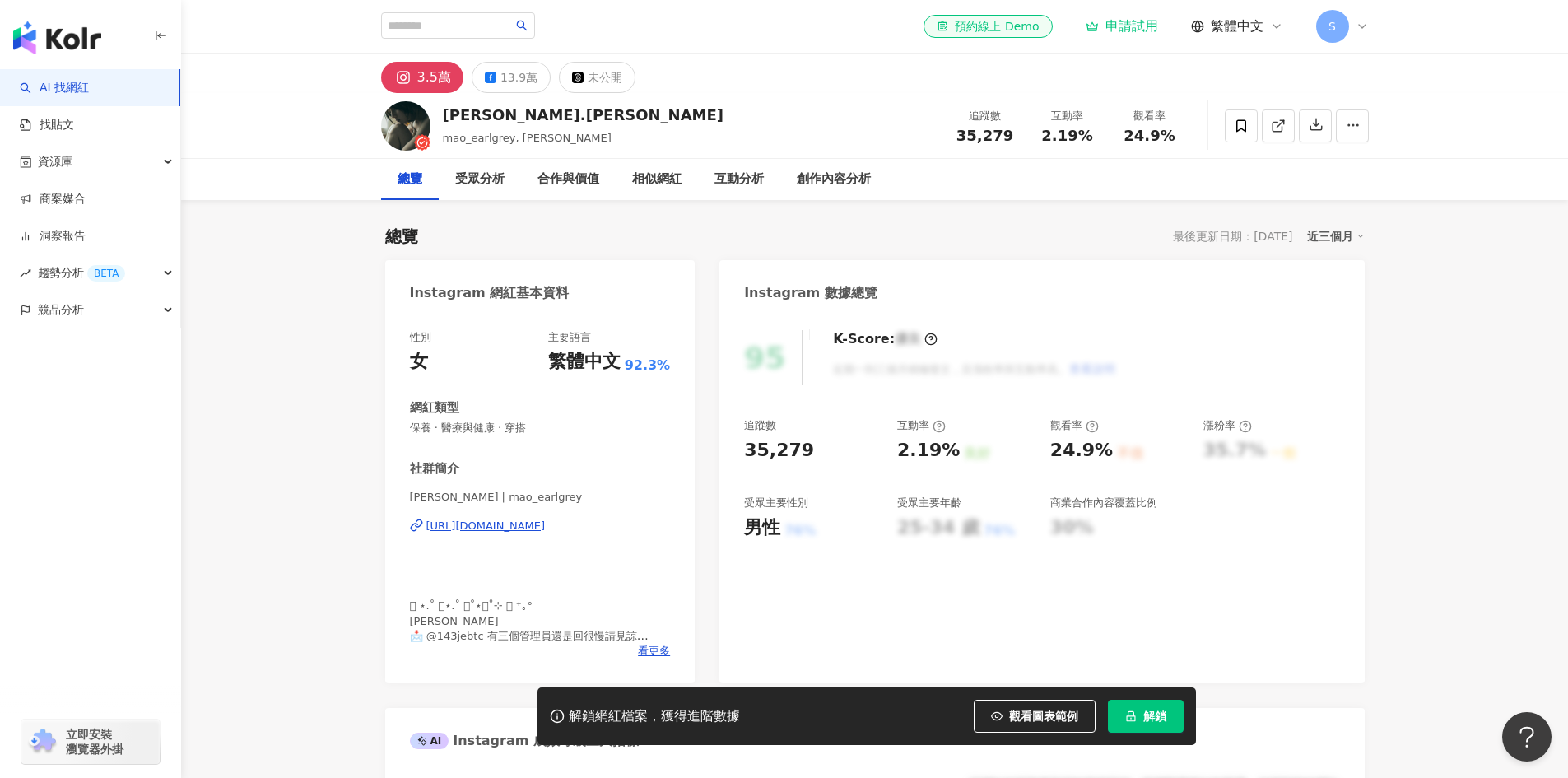
drag, startPoint x: 676, startPoint y: 511, endPoint x: 513, endPoint y: 548, distance: 167.1
click at [428, 541] on div "[PERSON_NAME] | mao_earlgrey [URL][DOMAIN_NAME]" at bounding box center [540, 537] width 261 height 96
click at [474, 27] on input "search" at bounding box center [446, 25] width 129 height 26
paste input "**********"
type input "**********"
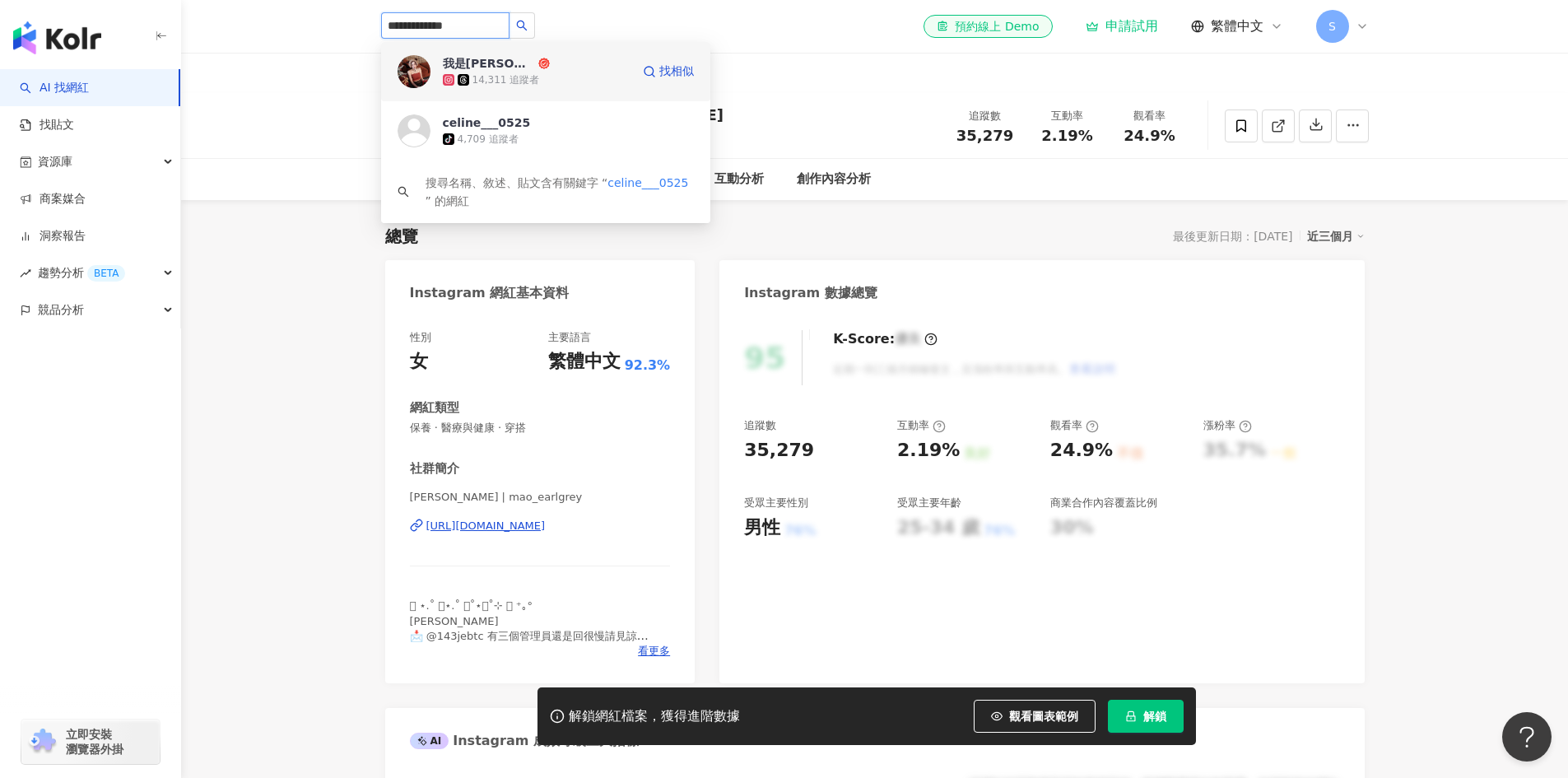
click at [470, 65] on div "我是[PERSON_NAME]" at bounding box center [489, 63] width 92 height 16
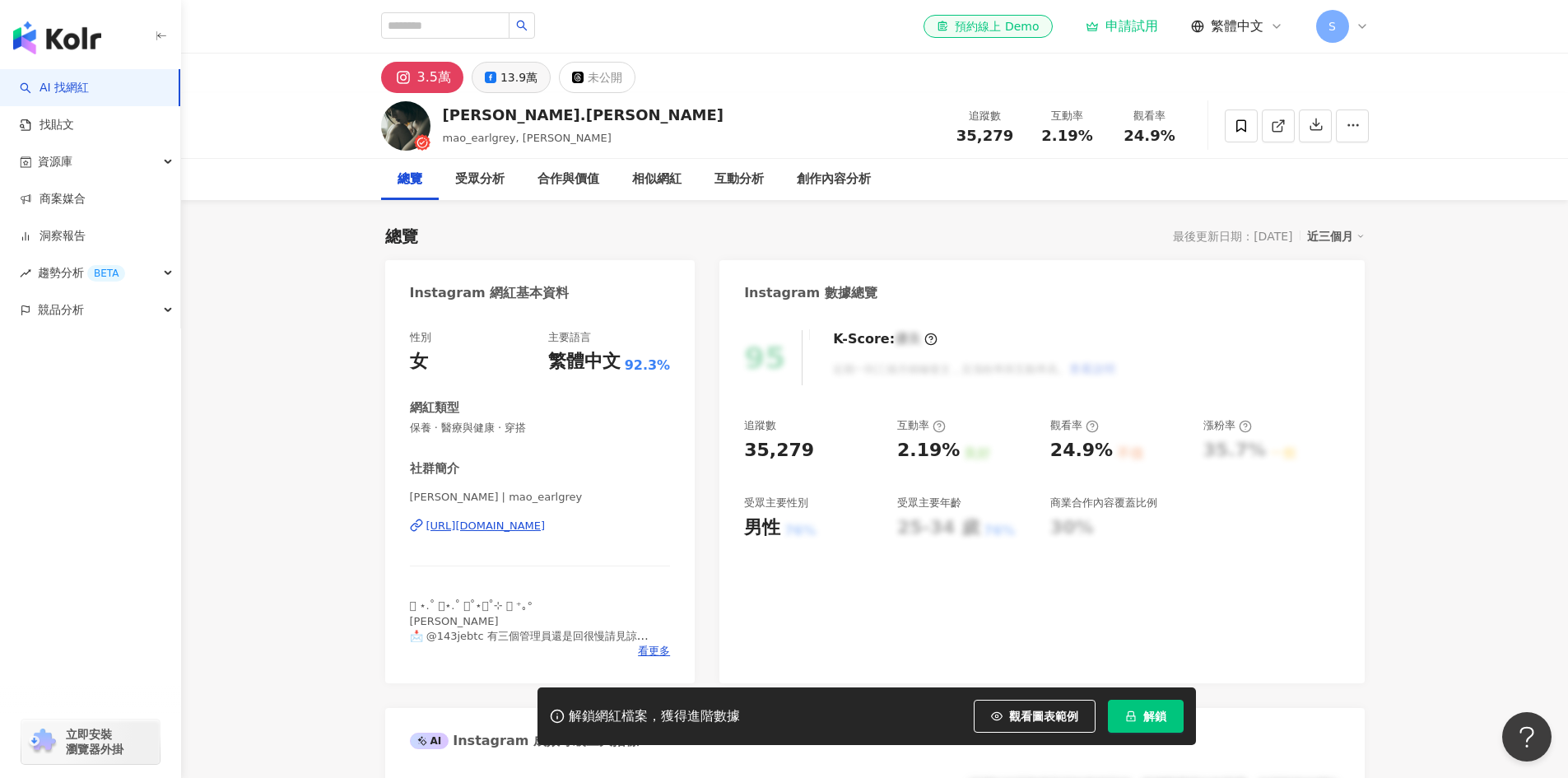
click at [485, 75] on icon at bounding box center [490, 76] width 11 height 11
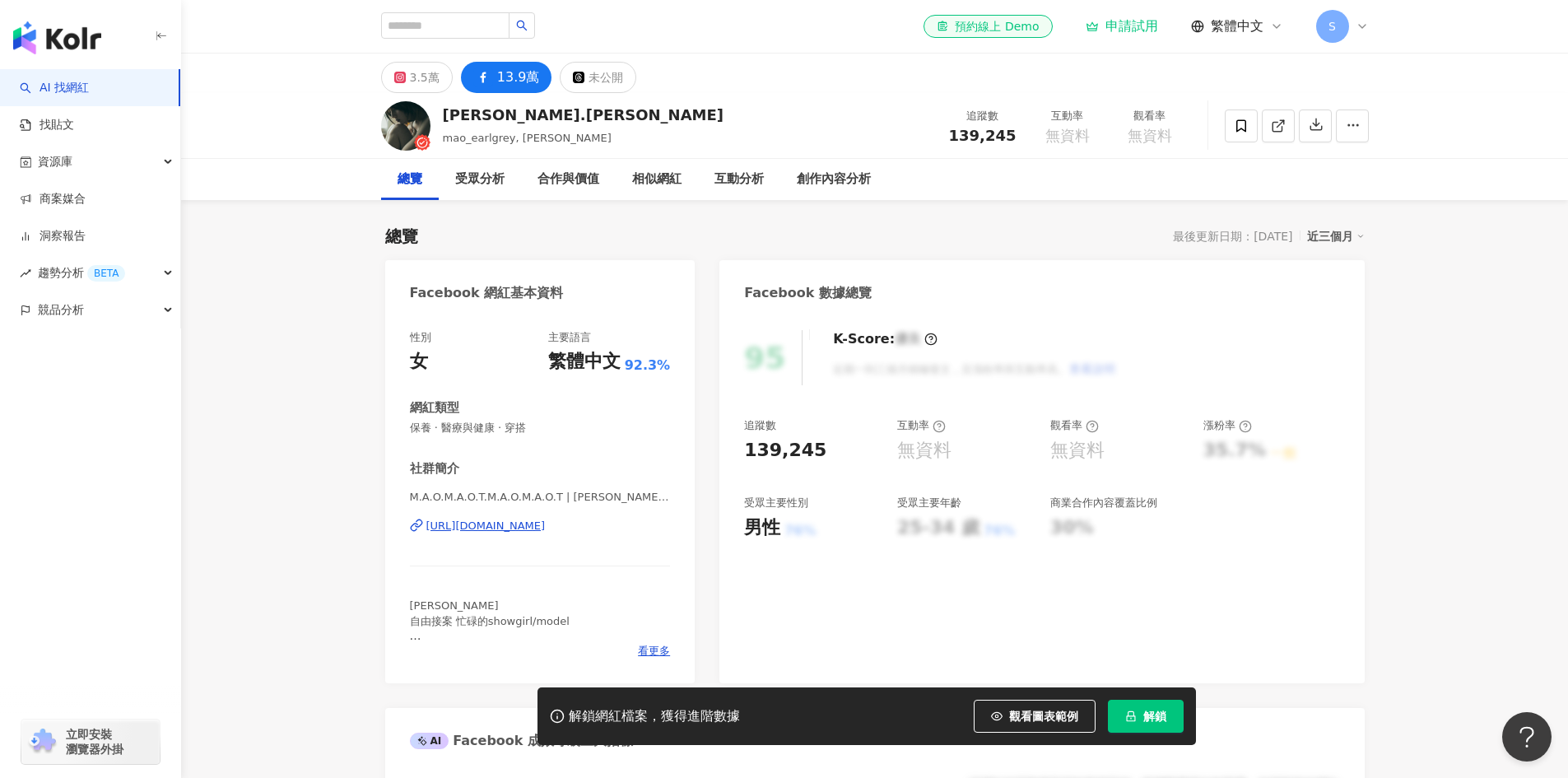
drag, startPoint x: 631, startPoint y: 531, endPoint x: 426, endPoint y: 528, distance: 205.0
click at [426, 528] on div "性別 女 主要語言 繁體中文 92.3% 網紅類型 保養 · 醫療與健康 · 穿搭 社群簡介 M.A.O.M.A.O.T.M.A.O.M.A.O.T | Ma…" at bounding box center [540, 498] width 310 height 370
click at [441, 86] on button "3.5萬" at bounding box center [417, 77] width 71 height 31
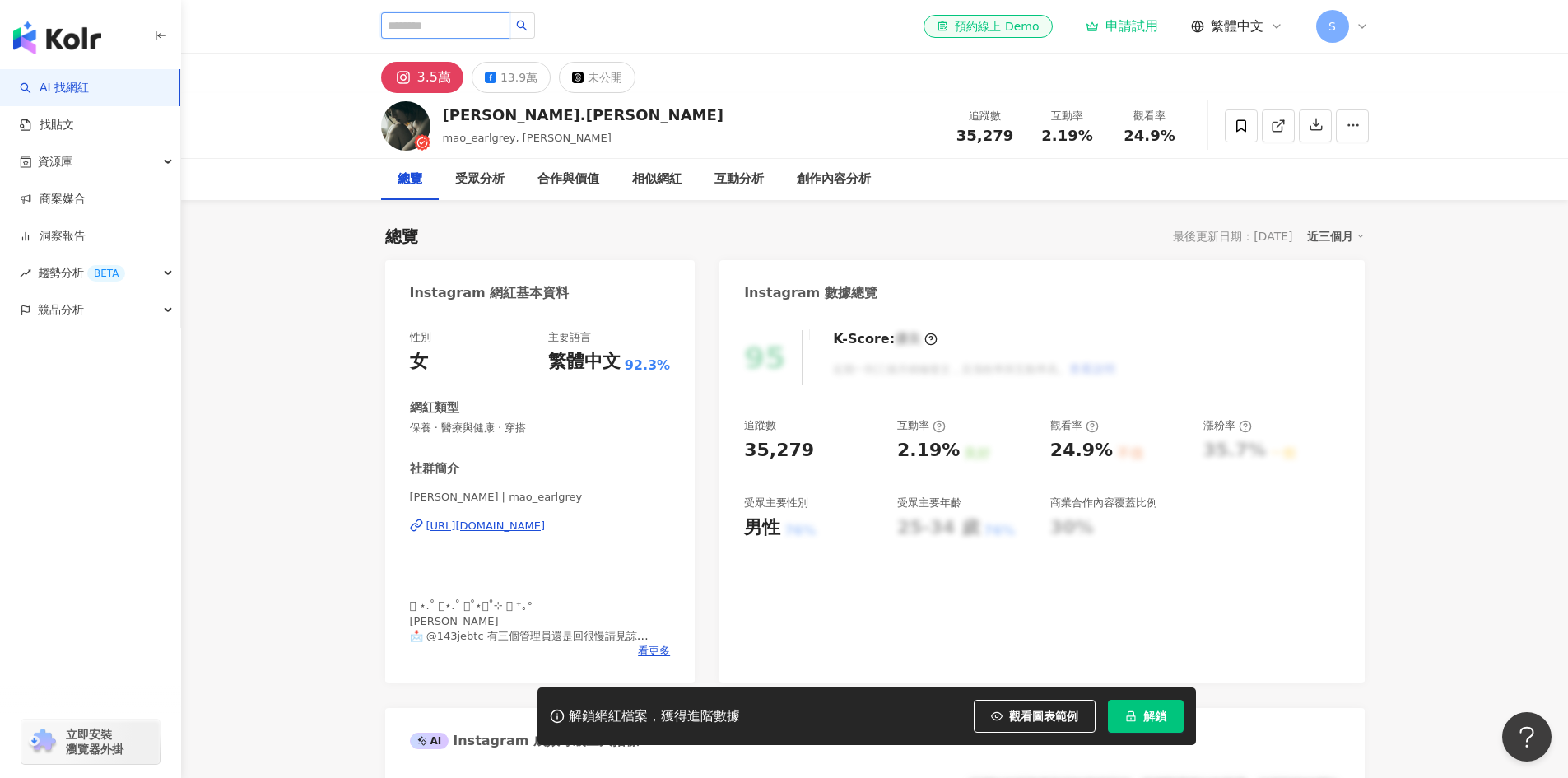
click at [496, 26] on input "search" at bounding box center [446, 25] width 129 height 26
paste input "**********"
type input "**********"
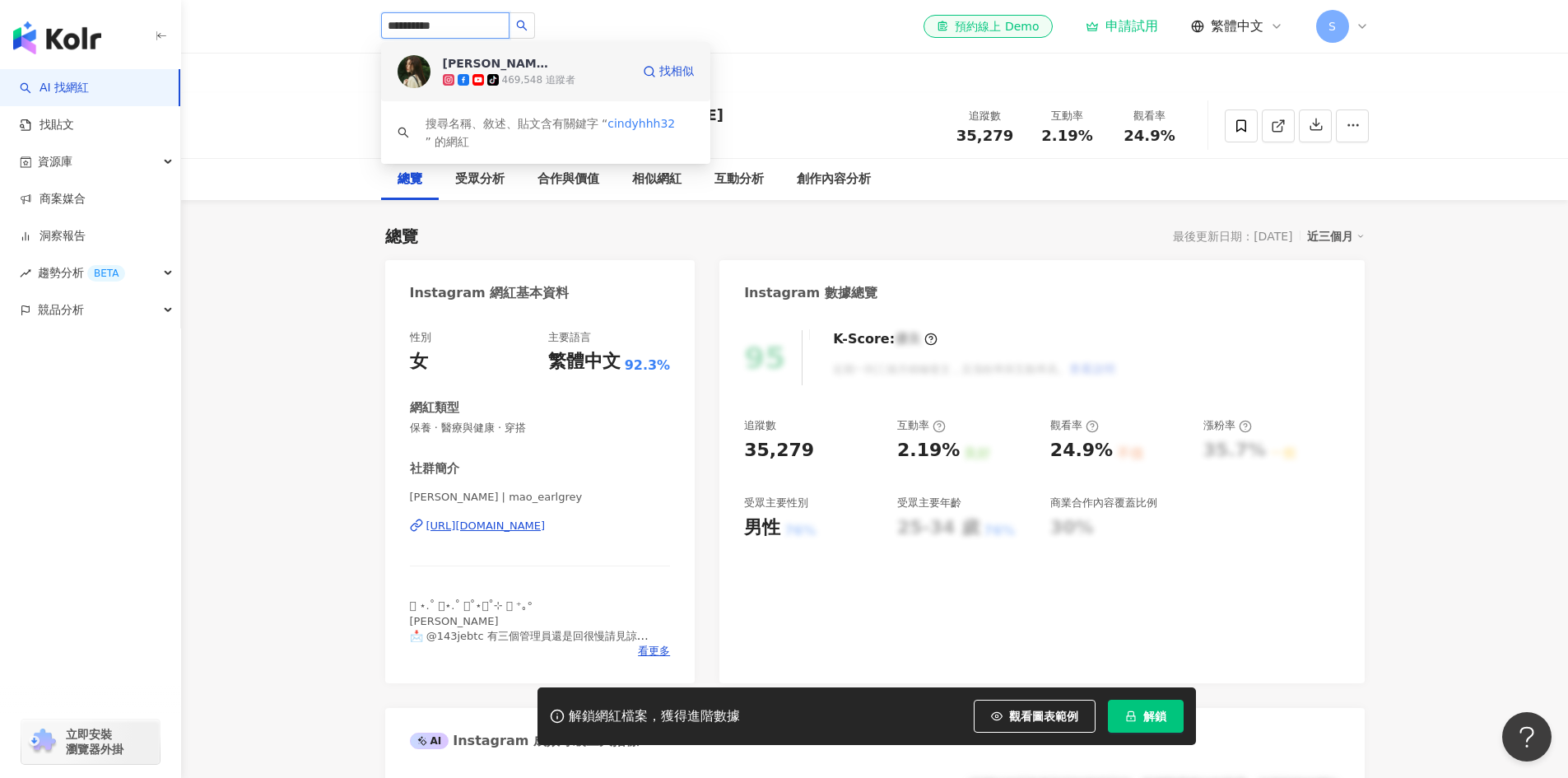
click at [491, 69] on span "Cindy H" at bounding box center [496, 63] width 107 height 16
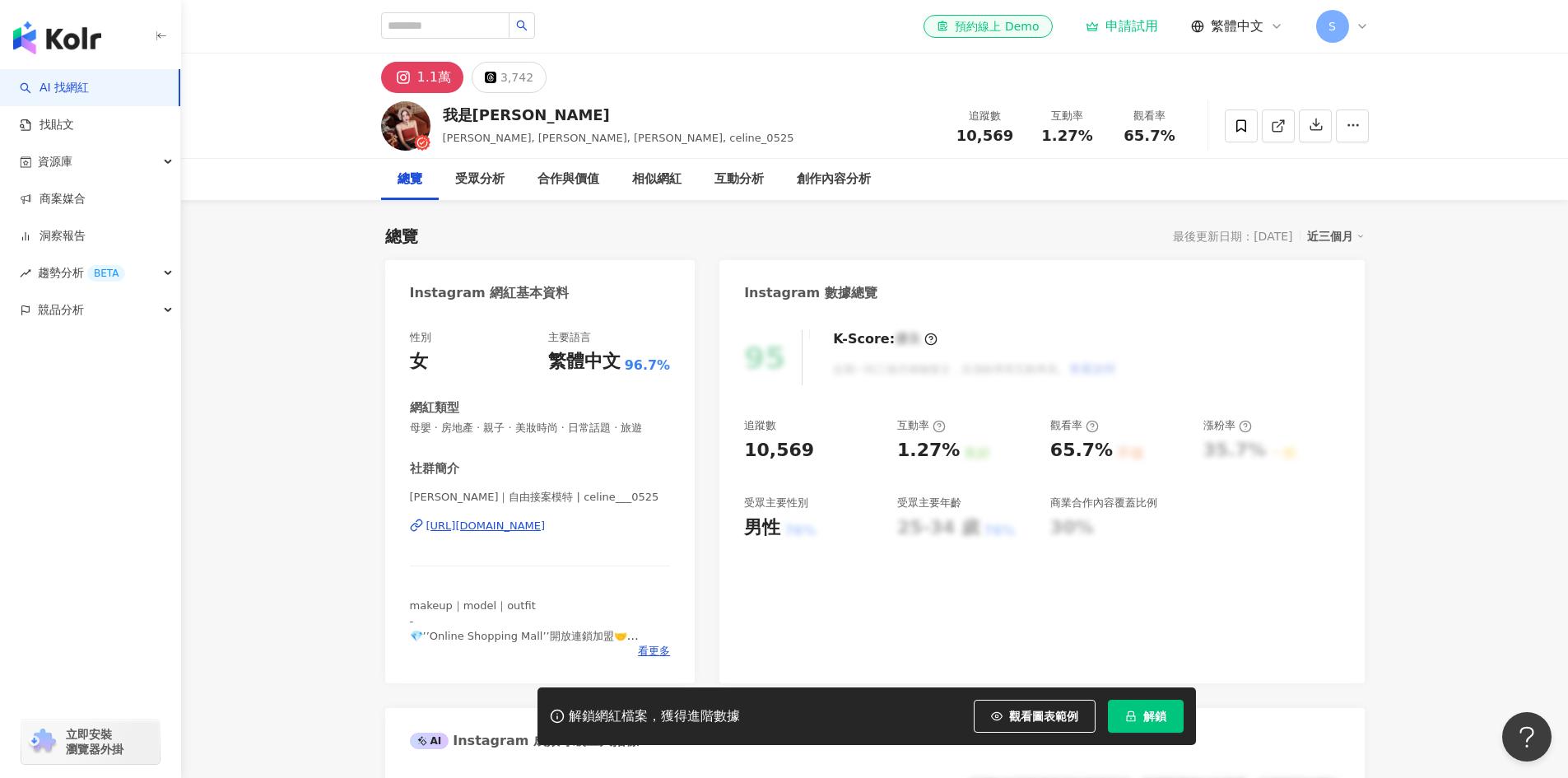
drag, startPoint x: 665, startPoint y: 539, endPoint x: 419, endPoint y: 529, distance: 246.2
click at [419, 529] on div "[PERSON_NAME]｜自由接案模特 | celine___0525 [URL][DOMAIN_NAME]" at bounding box center [540, 537] width 261 height 96
click at [441, 28] on input "search" at bounding box center [446, 25] width 129 height 26
paste input "**********"
type input "**********"
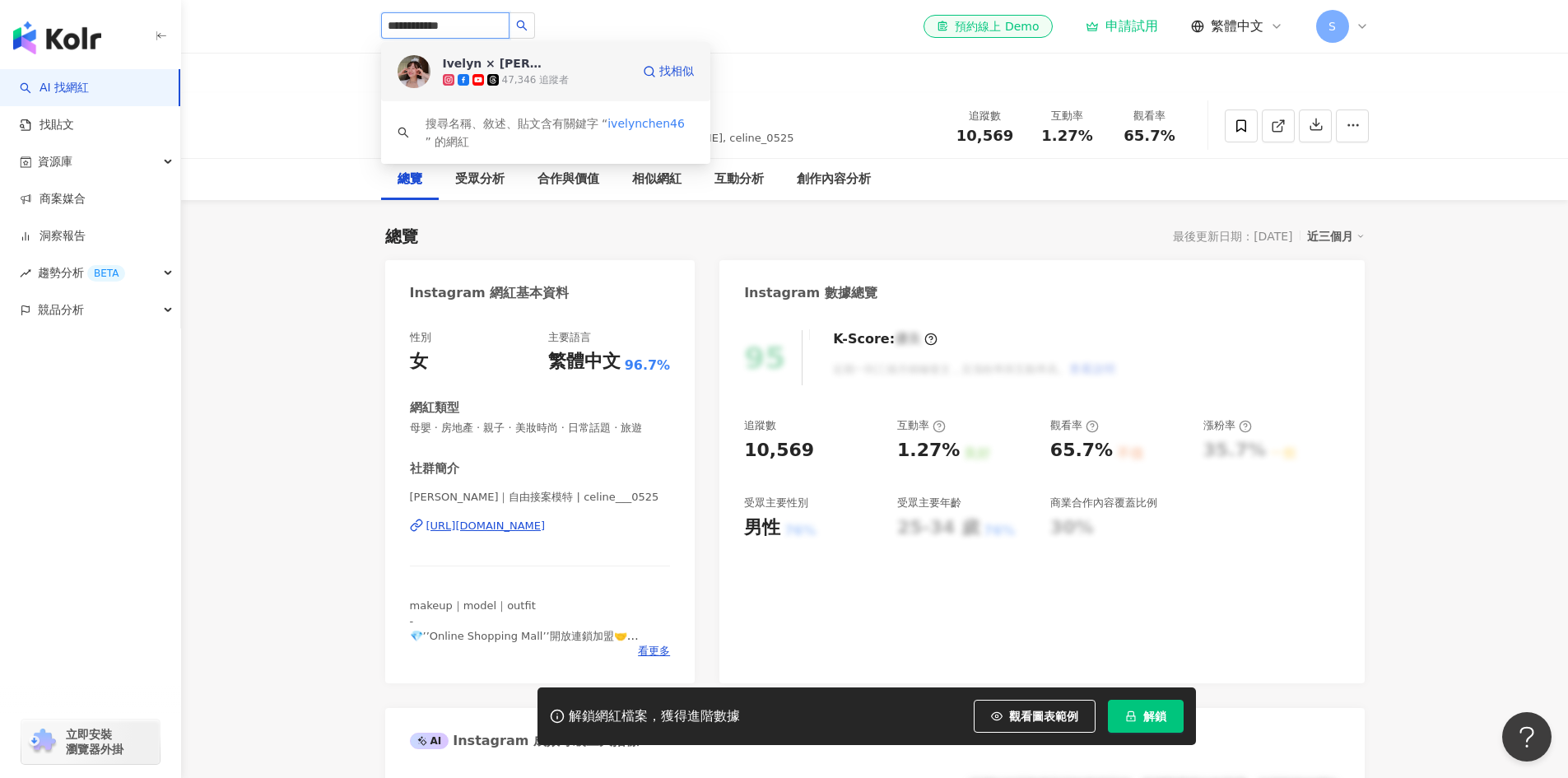
click at [480, 79] on rect at bounding box center [478, 80] width 10 height 7
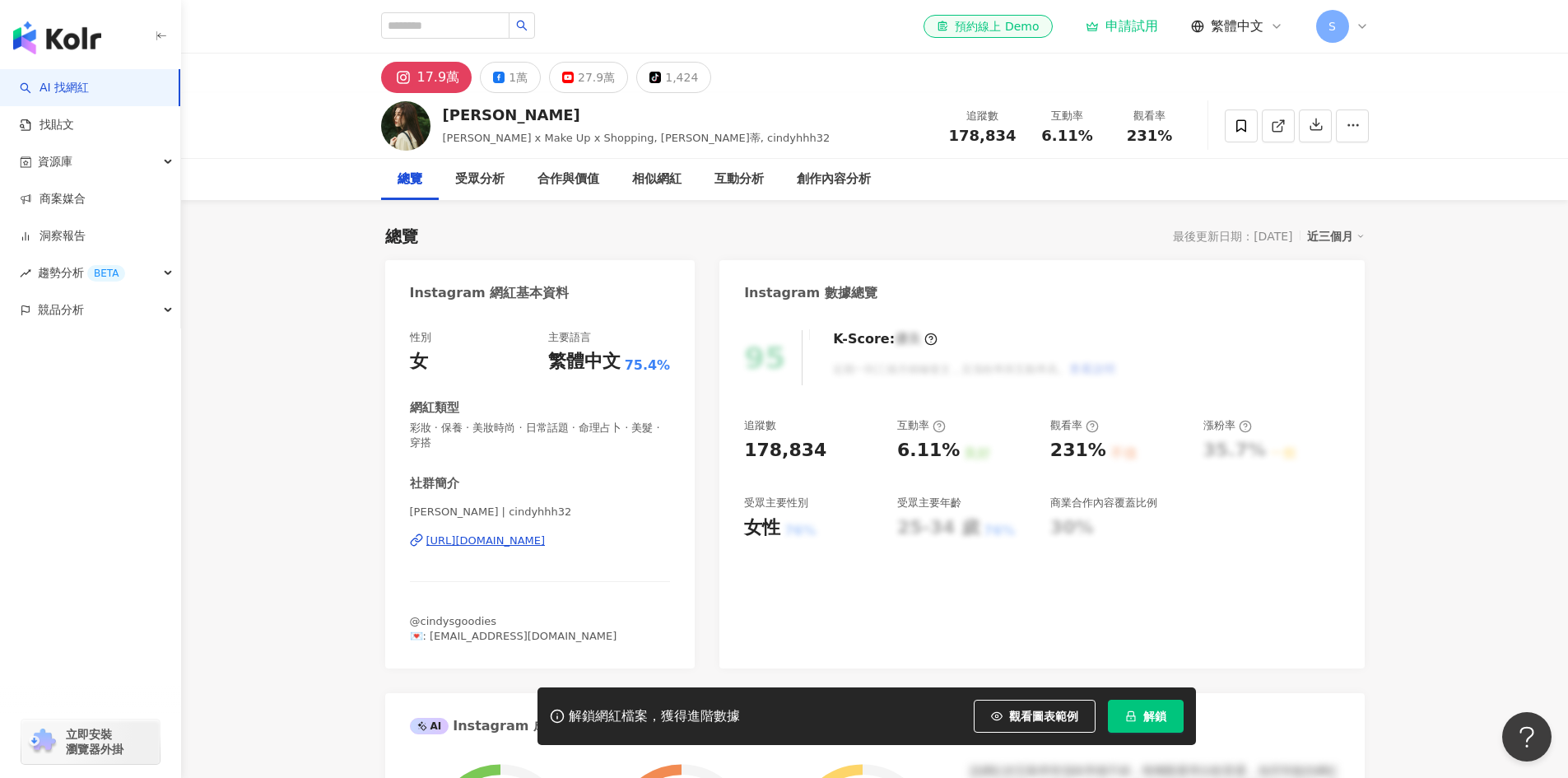
drag, startPoint x: 648, startPoint y: 557, endPoint x: 423, endPoint y: 561, distance: 225.0
click at [423, 561] on div "Cindy | cindyhhh32 https://www.instagram.com/cindyhhh32/" at bounding box center [540, 552] width 261 height 96
copy div "https://www.instagram.com/cindyhhh32/"
click at [512, 74] on div "1萬" at bounding box center [519, 77] width 19 height 23
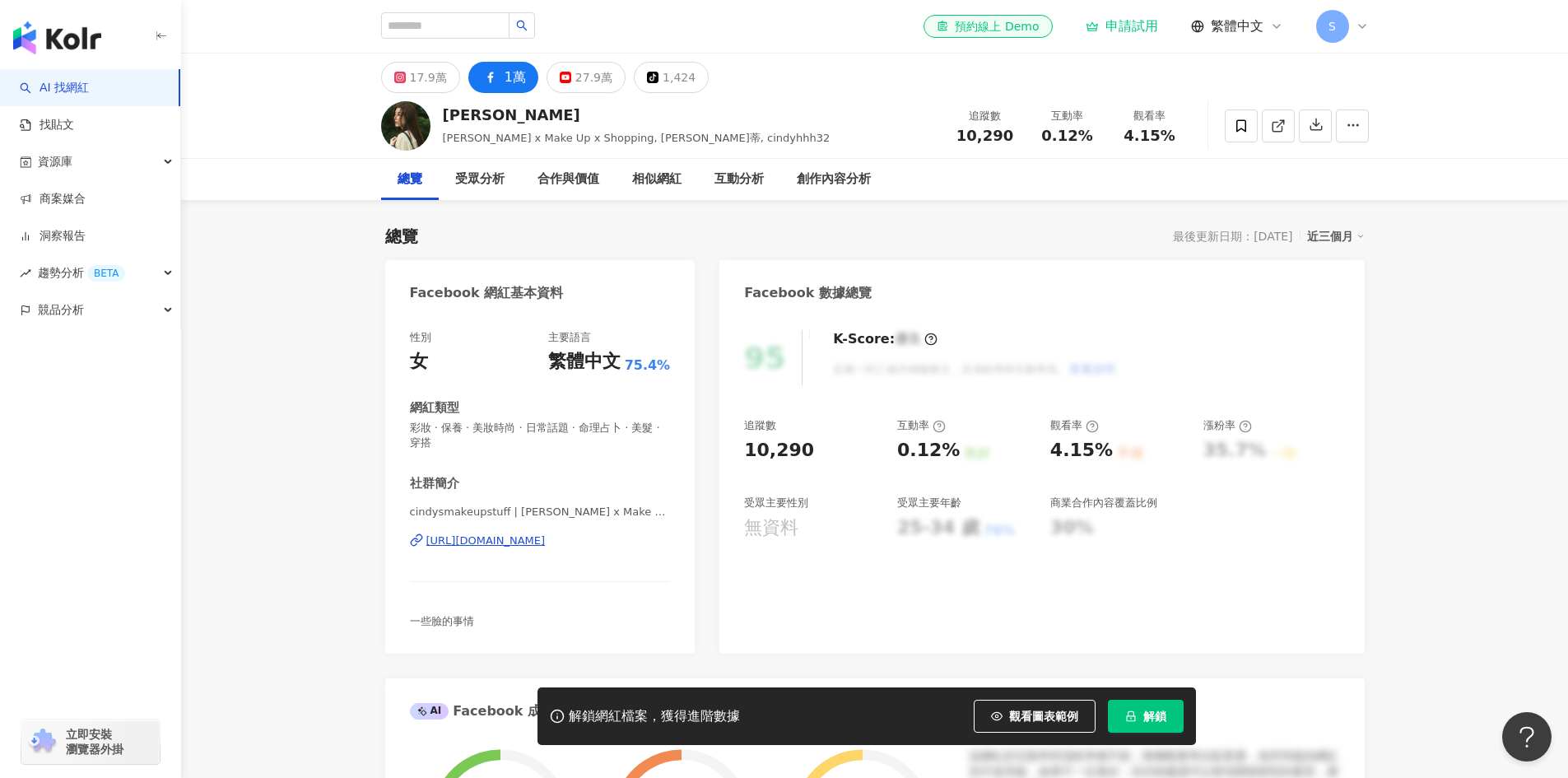
drag, startPoint x: 672, startPoint y: 547, endPoint x: 428, endPoint y: 557, distance: 244.2
click at [428, 557] on div "性別 女 主要語言 繁體中文 75.4% 網紅類型 彩妝 · 保養 · 美妝時尚 · 日常話題 · 命理占卜 · 美髮 · 穿搭 社群簡介 cindysmak…" at bounding box center [540, 483] width 310 height 340
copy div "https://www.facebook.com/712139088822995"
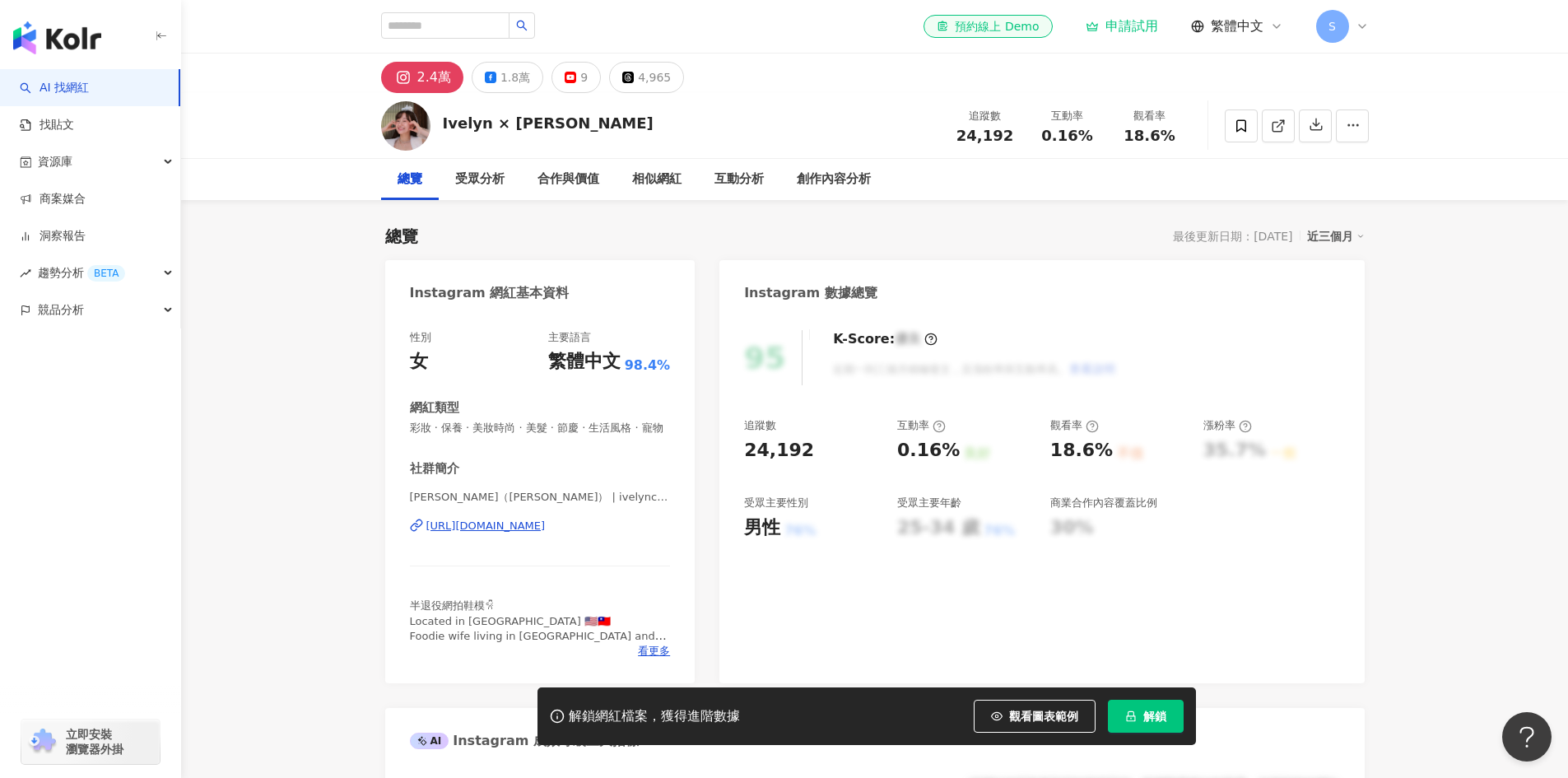
drag, startPoint x: 672, startPoint y: 543, endPoint x: 425, endPoint y: 549, distance: 247.1
click at [425, 549] on div "性別 女 主要語言 繁體中文 98.4% 網紅類型 彩妝 · 保養 · 美妝時尚 · 美髮 · 節慶 · 生活風格 · 寵物 社群簡介 Ivelyn艾芙琳（小…" at bounding box center [540, 498] width 310 height 370
click at [494, 81] on icon at bounding box center [490, 76] width 11 height 11
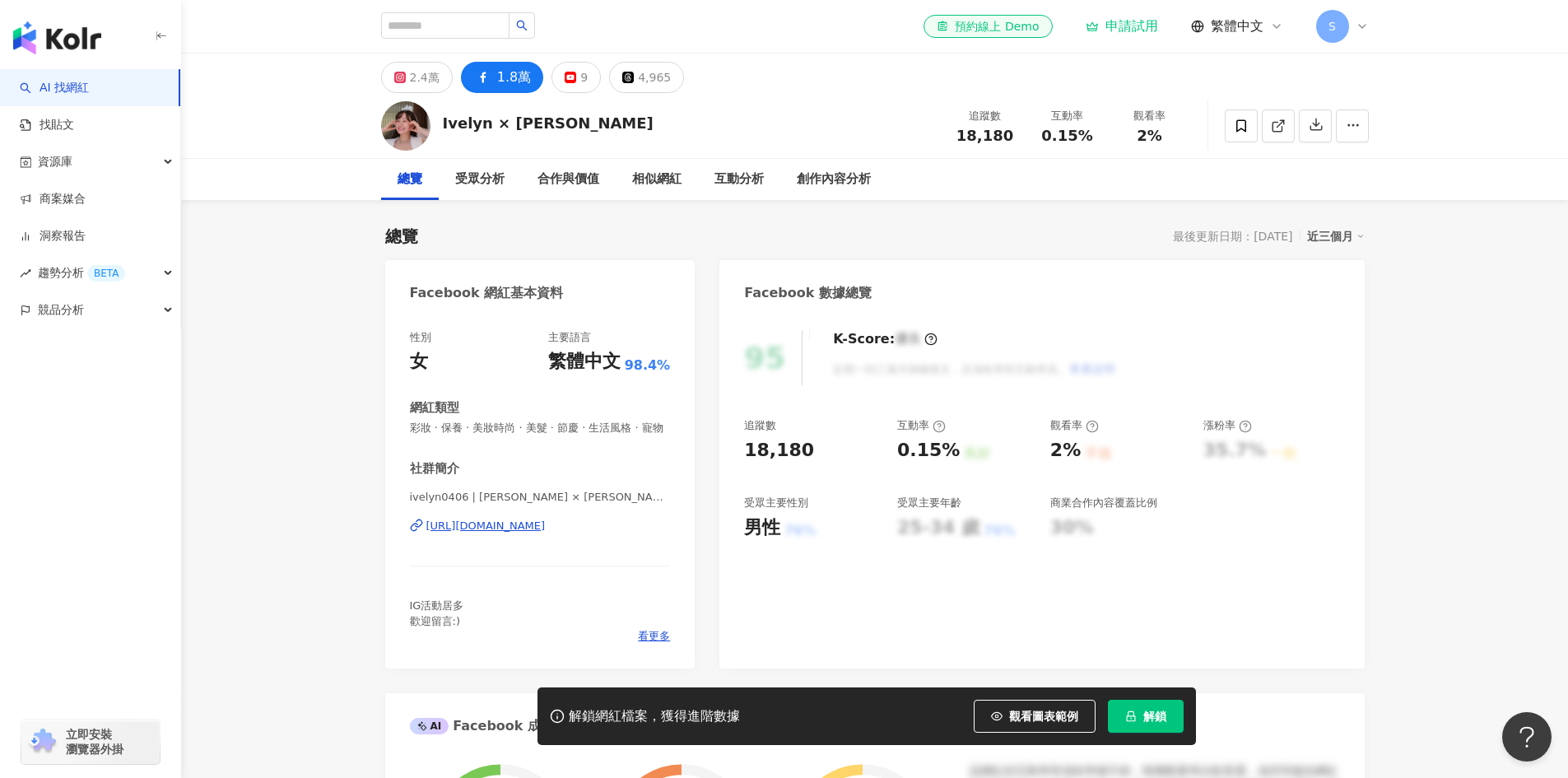
drag, startPoint x: 680, startPoint y: 546, endPoint x: 414, endPoint y: 541, distance: 266.0
click at [414, 541] on div "性別 女 主要語言 繁體中文 98.4% 網紅類型 彩妝 · 保養 · 美妝時尚 · 美髮 · 節慶 · 生活風格 · 寵物 社群簡介 ivelyn0406 …" at bounding box center [540, 491] width 310 height 354
copy div "https://www.facebook.com/1537514203130171"
click at [504, 533] on div "https://www.facebook.com/1537514203130171" at bounding box center [486, 525] width 119 height 15
